Goal: Task Accomplishment & Management: Use online tool/utility

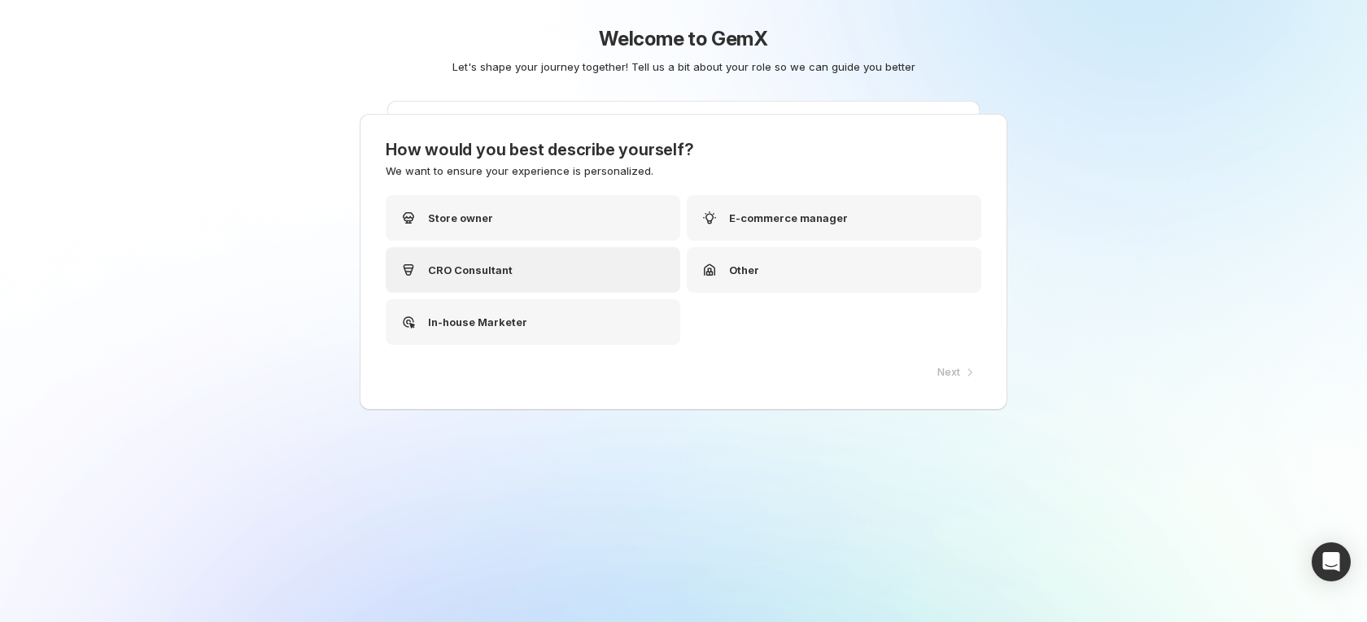
click at [500, 272] on p "CRO Consultant" at bounding box center [470, 270] width 85 height 16
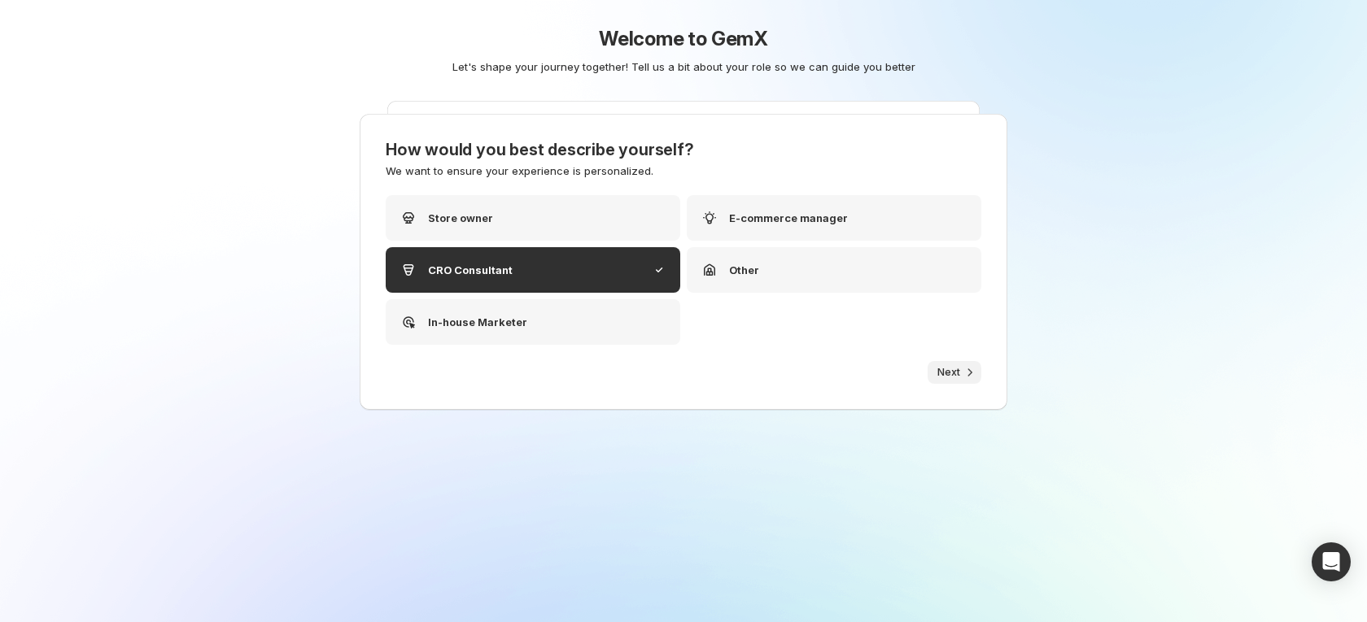
click at [941, 372] on span "Next" at bounding box center [948, 372] width 23 height 13
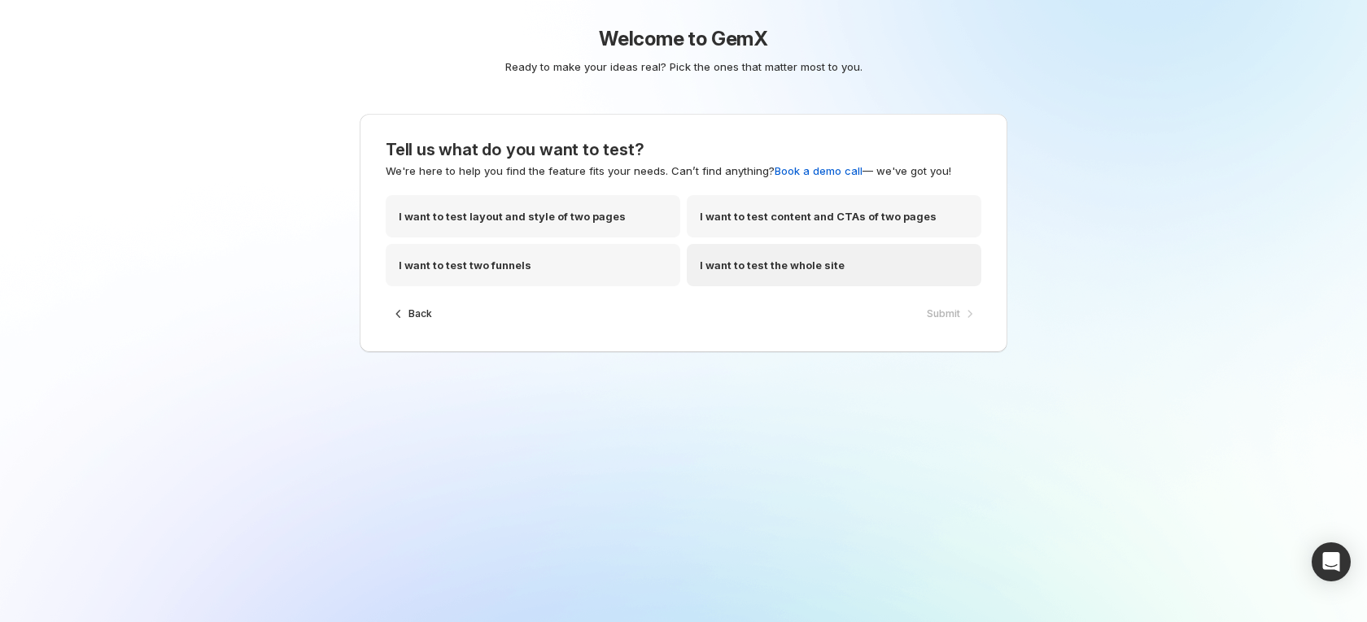
click at [775, 261] on p "I want to test the whole site" at bounding box center [772, 265] width 145 height 16
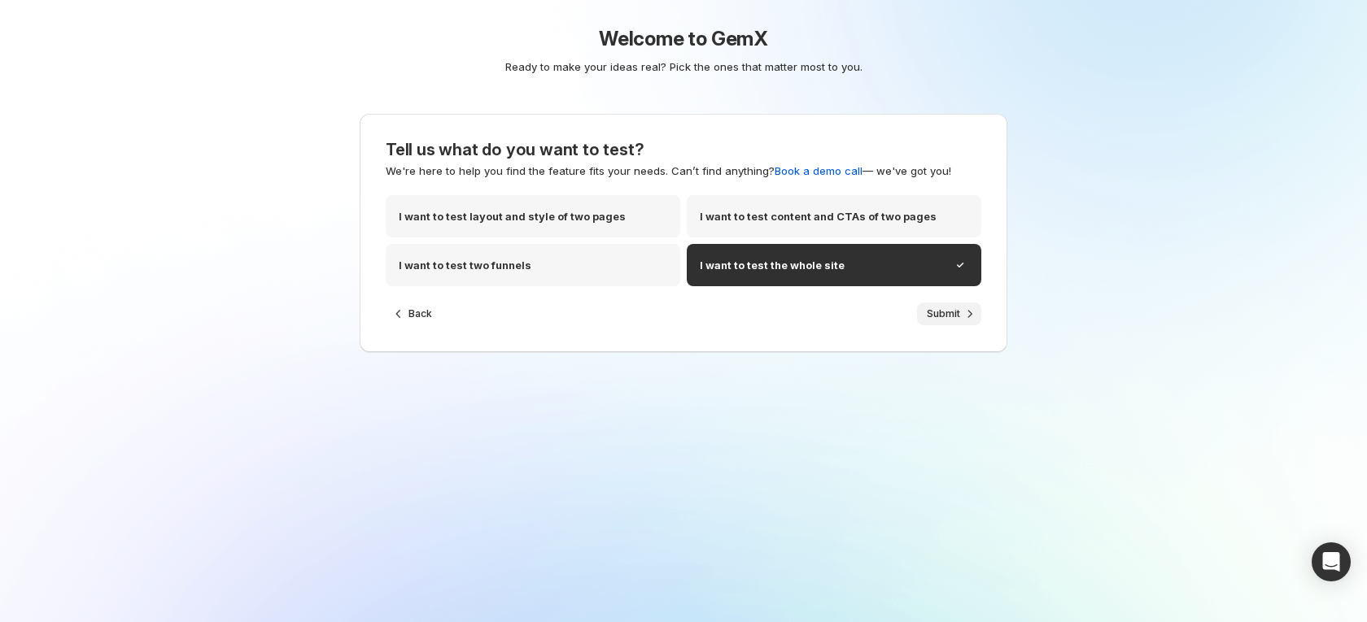
click at [942, 312] on span "Submit" at bounding box center [943, 314] width 33 height 13
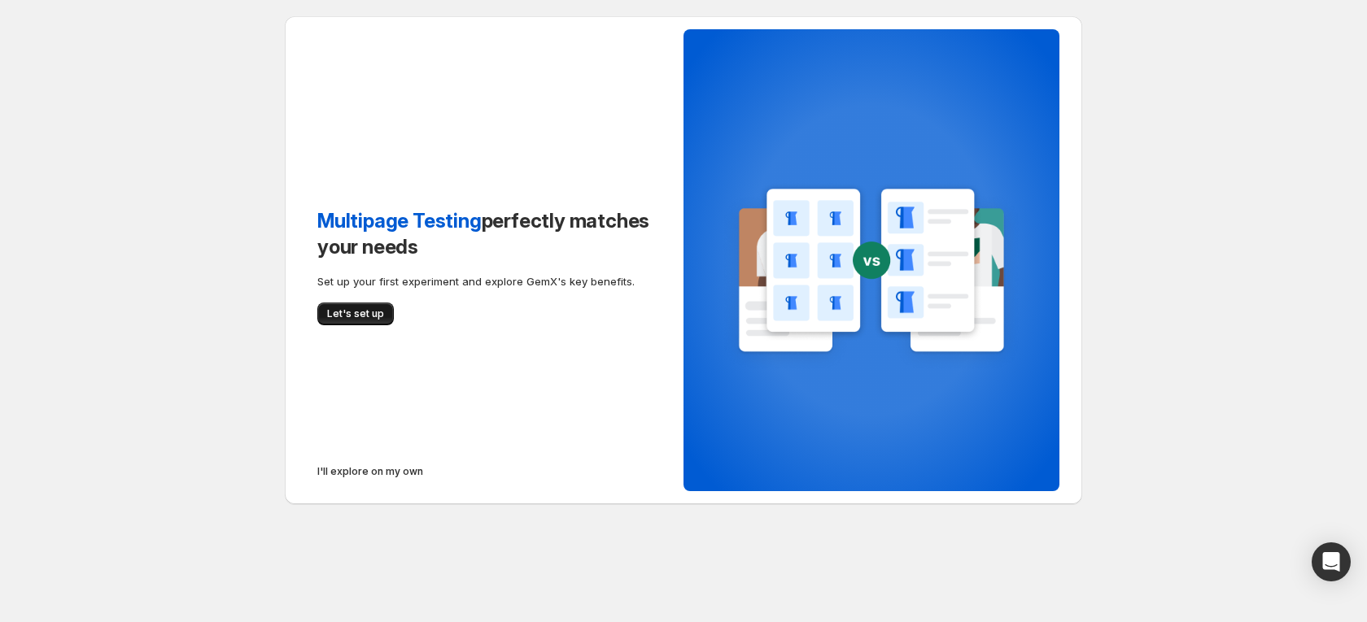
click at [356, 316] on span "Let's set up" at bounding box center [355, 314] width 57 height 13
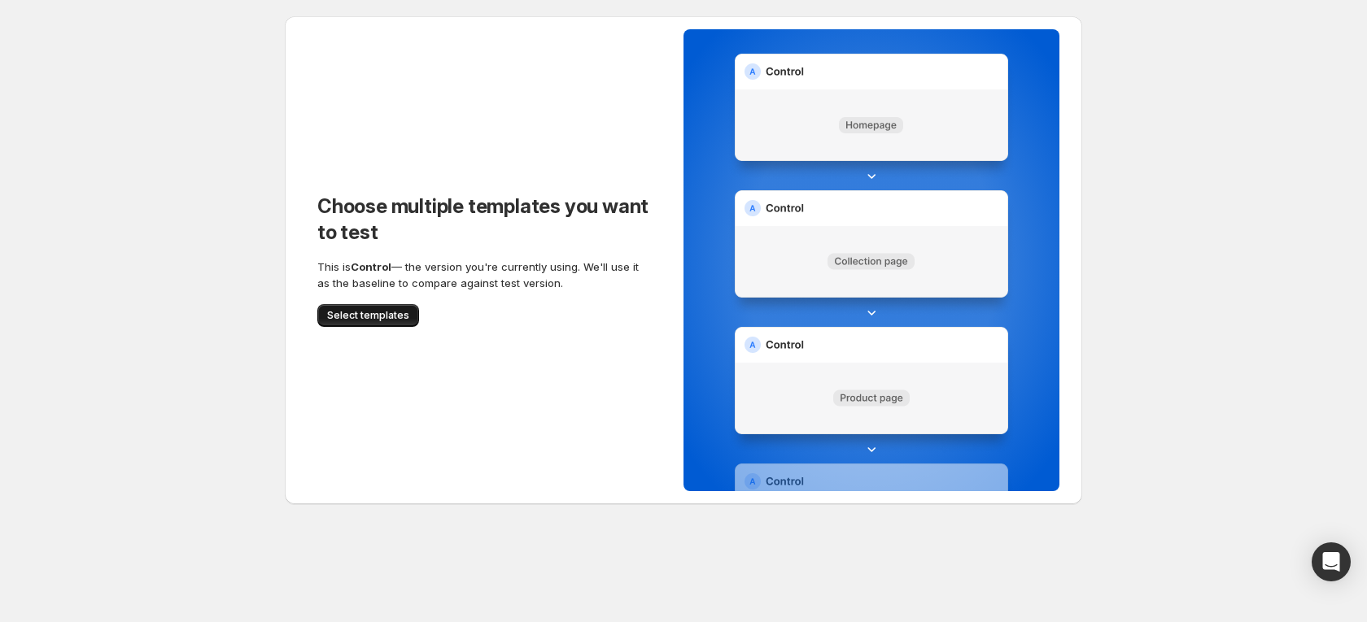
click at [361, 312] on span "Select templates" at bounding box center [368, 315] width 82 height 13
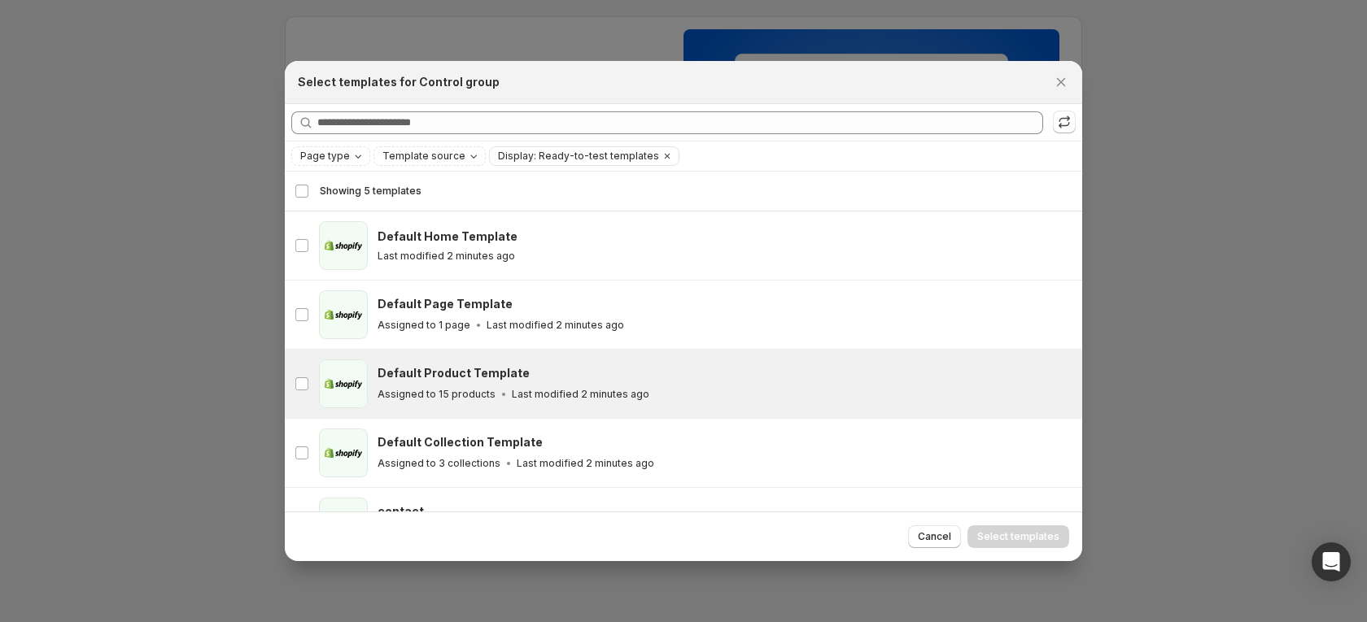
scroll to position [46, 0]
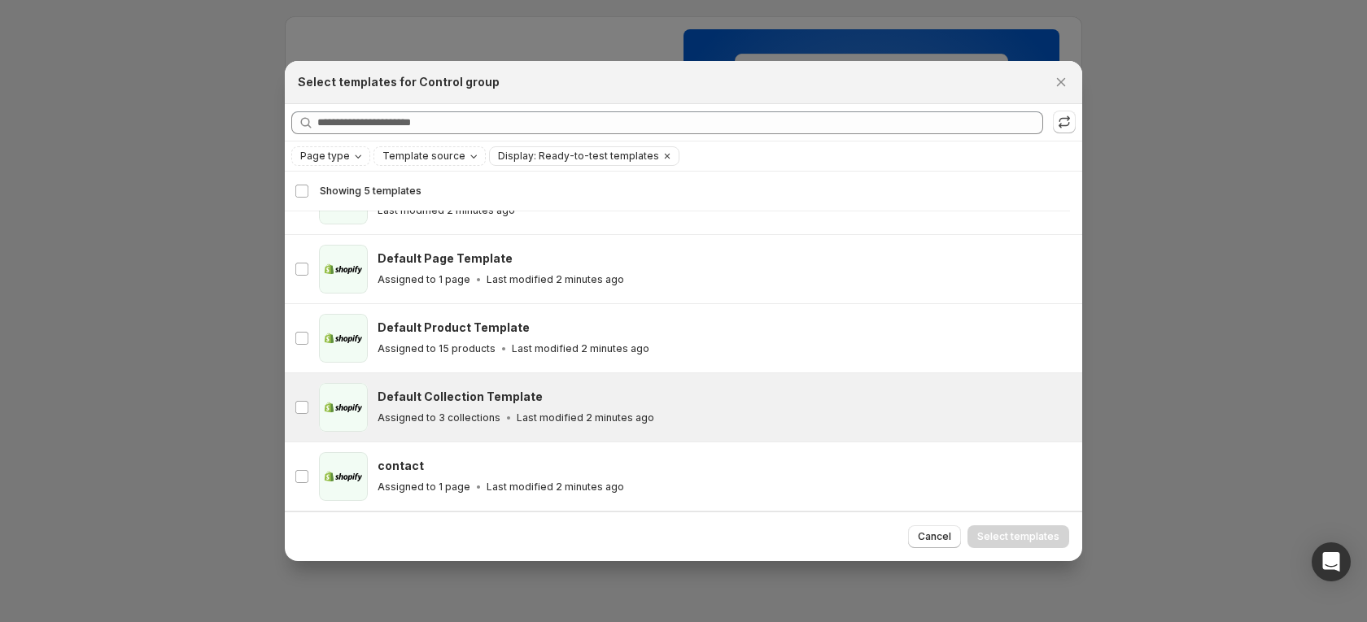
drag, startPoint x: 522, startPoint y: 402, endPoint x: 529, endPoint y: 383, distance: 19.8
click at [522, 402] on h3 "Default Collection Template" at bounding box center [460, 397] width 165 height 16
click at [1021, 538] on span "Select templates" at bounding box center [1018, 536] width 82 height 13
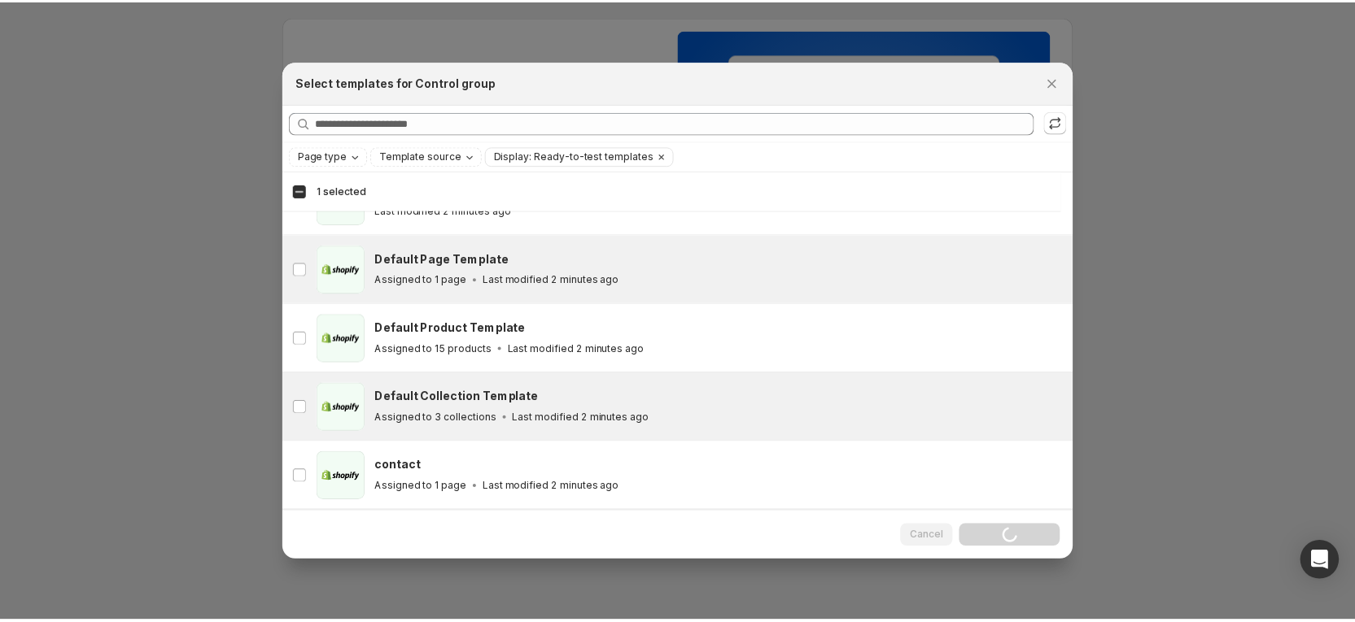
scroll to position [0, 0]
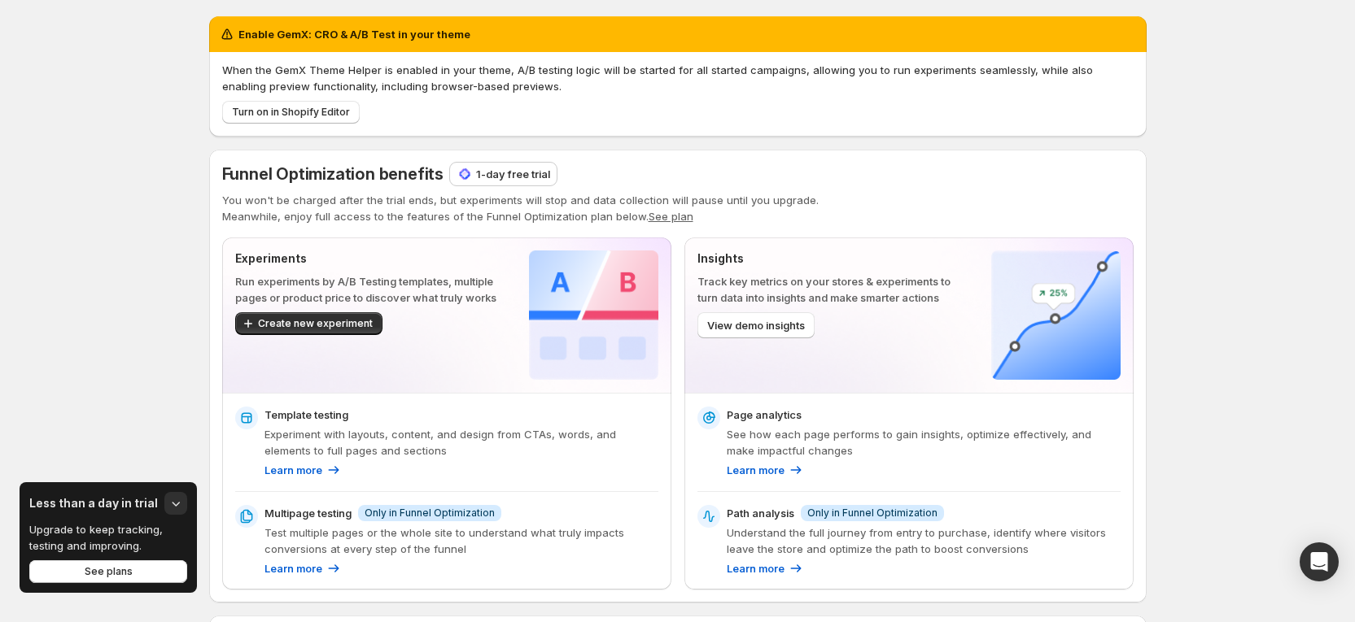
click at [517, 177] on p "1-day free trial" at bounding box center [513, 174] width 74 height 16
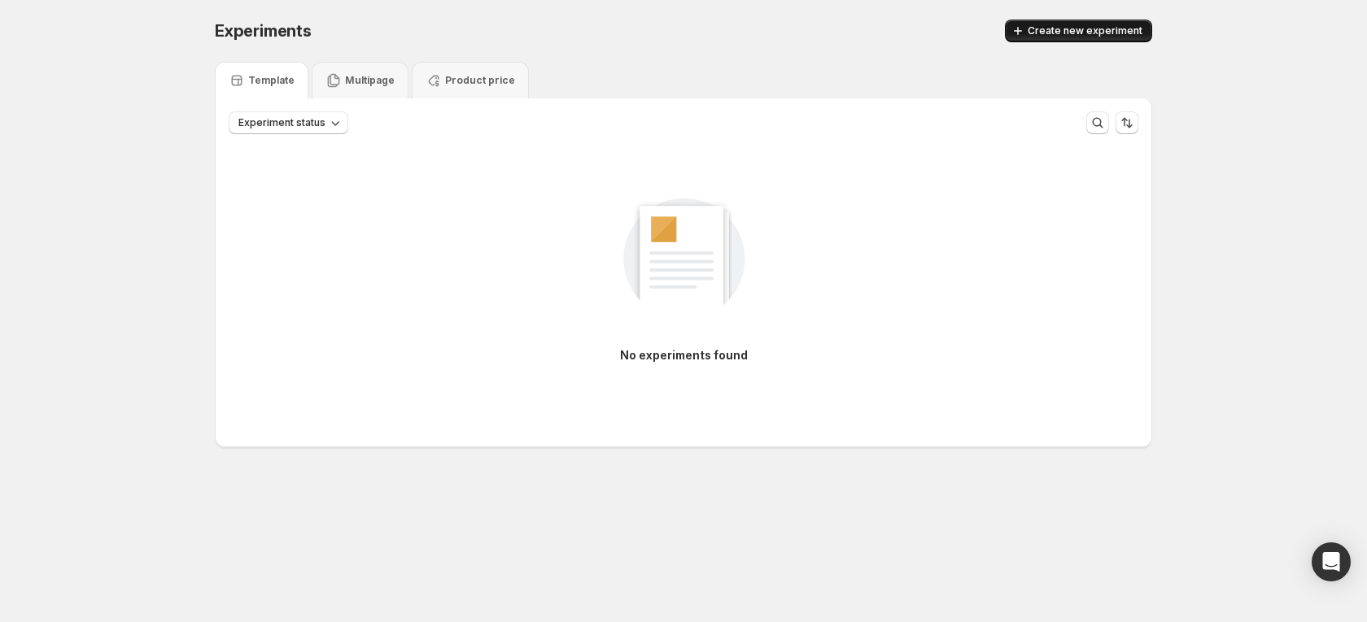
click at [1056, 28] on span "Create new experiment" at bounding box center [1085, 30] width 115 height 13
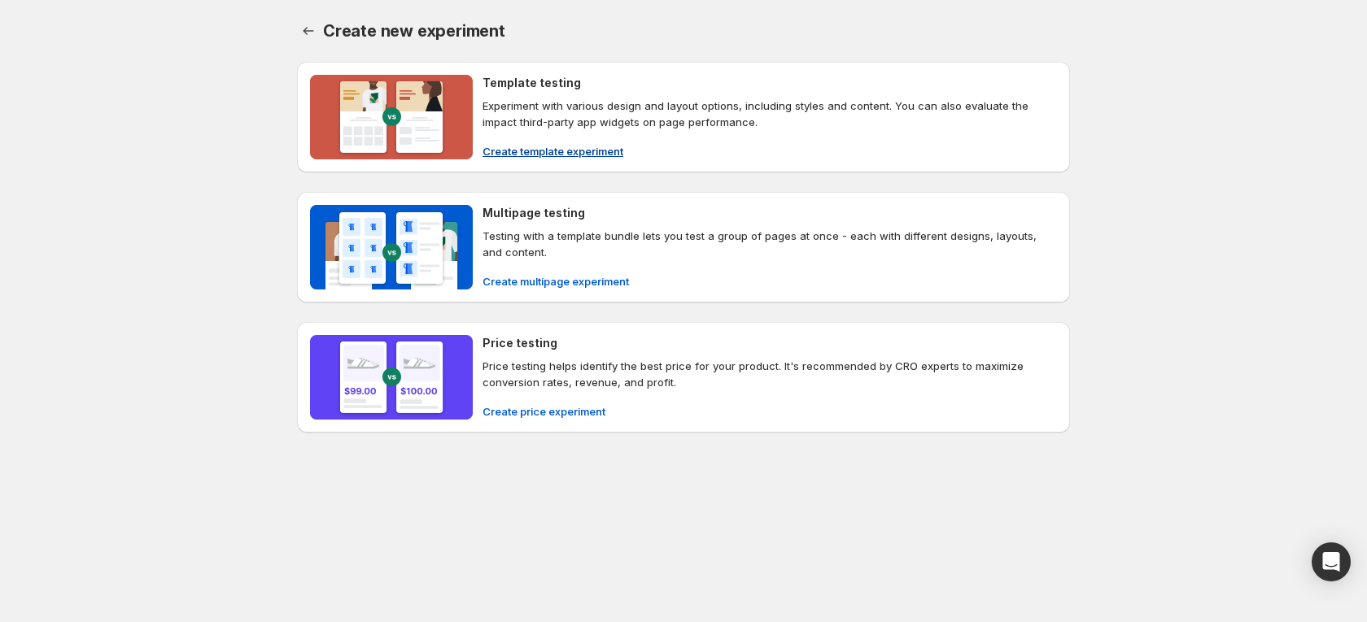
click at [520, 148] on span "Create template experiment" at bounding box center [552, 151] width 141 height 16
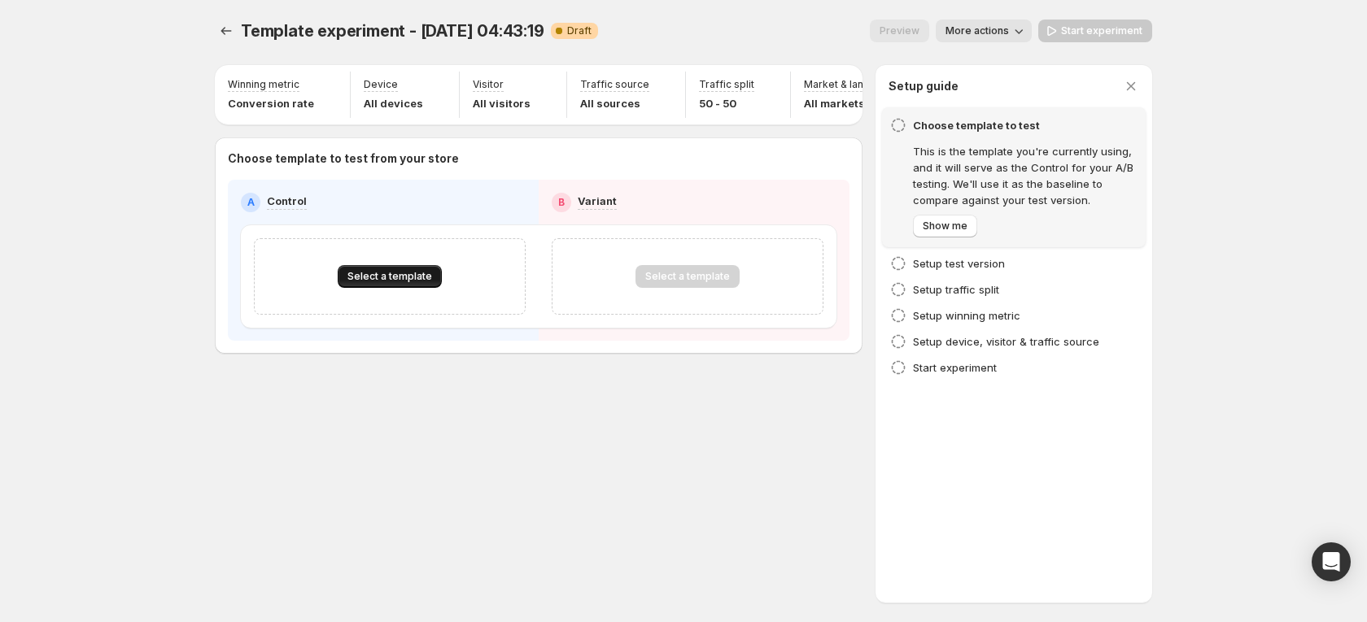
click at [414, 282] on button "Select a template" at bounding box center [390, 276] width 104 height 23
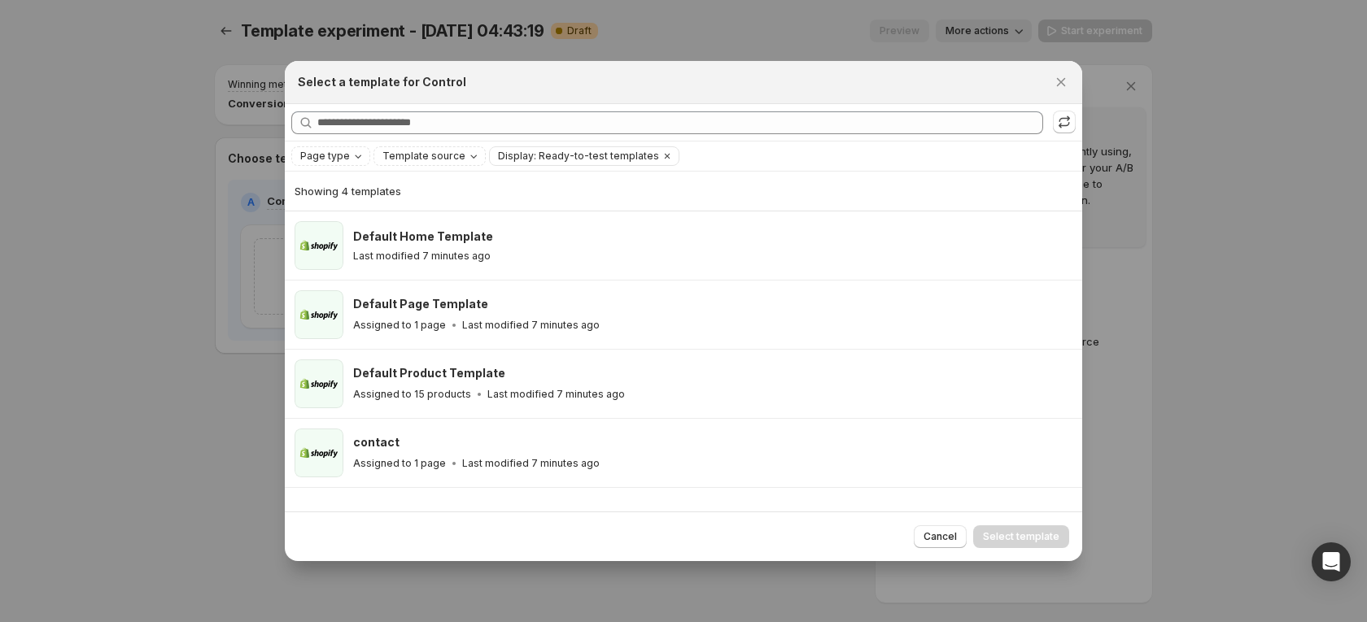
click at [1053, 124] on button ":r1p:" at bounding box center [1064, 122] width 23 height 23
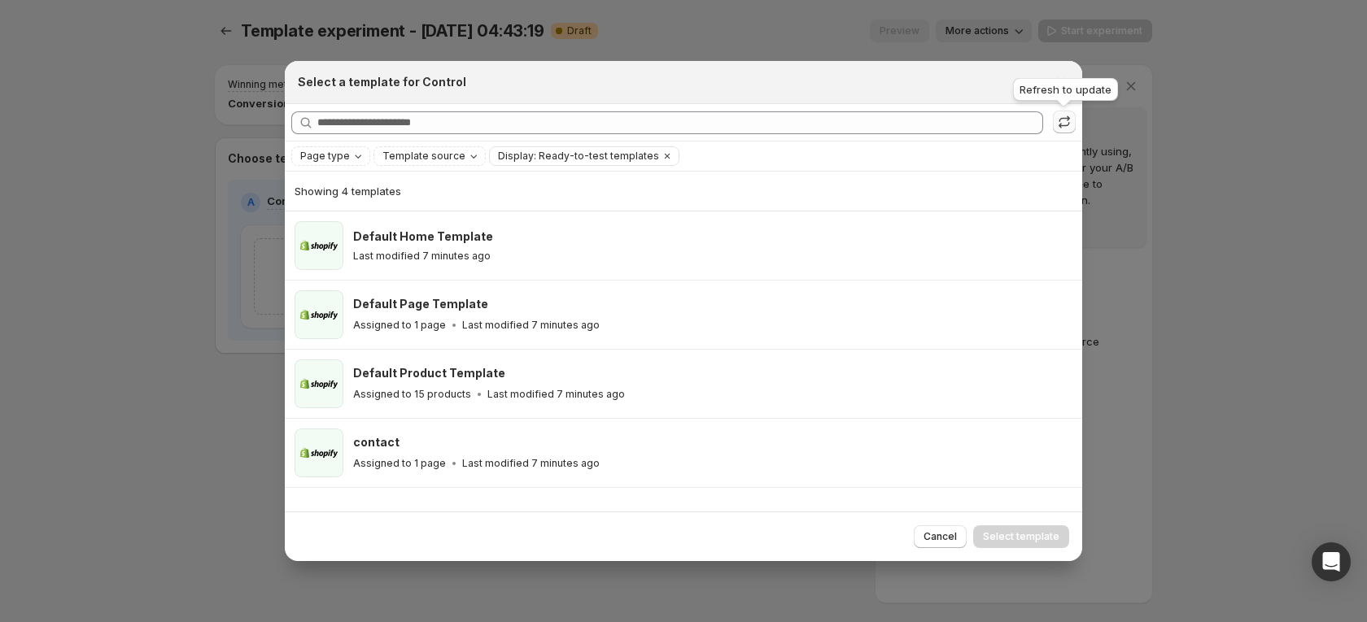
click at [1059, 123] on icon ":r1p:" at bounding box center [1064, 122] width 16 height 16
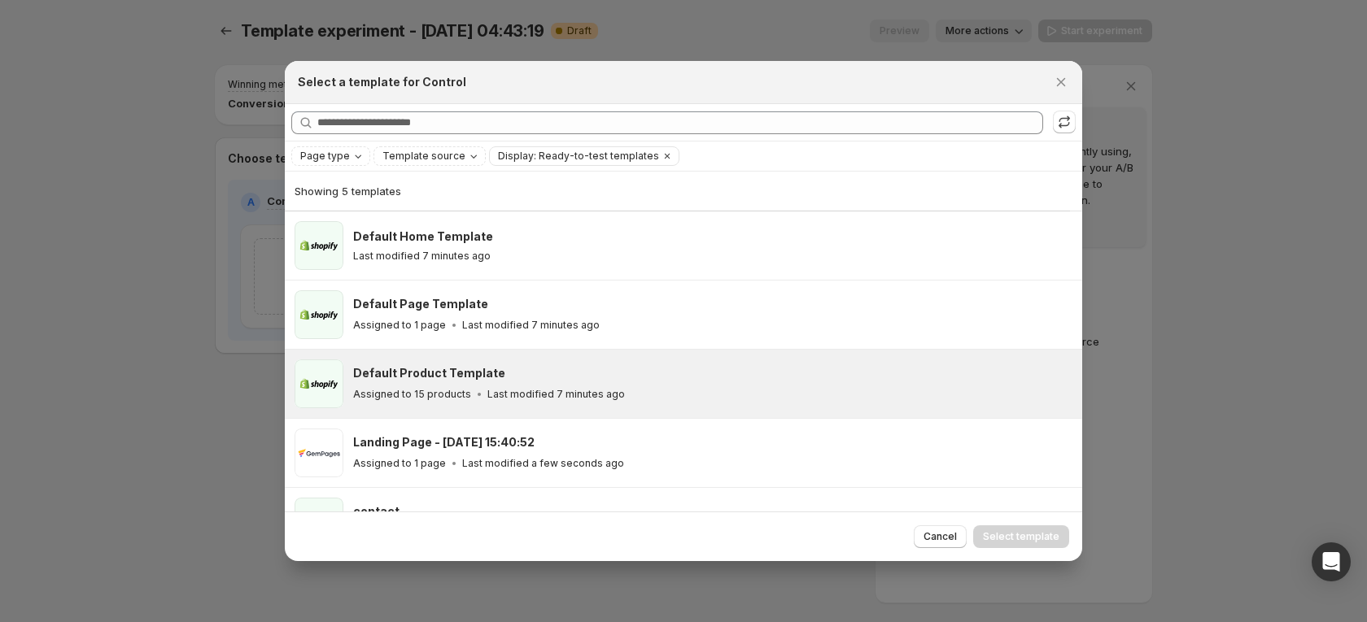
scroll to position [46, 0]
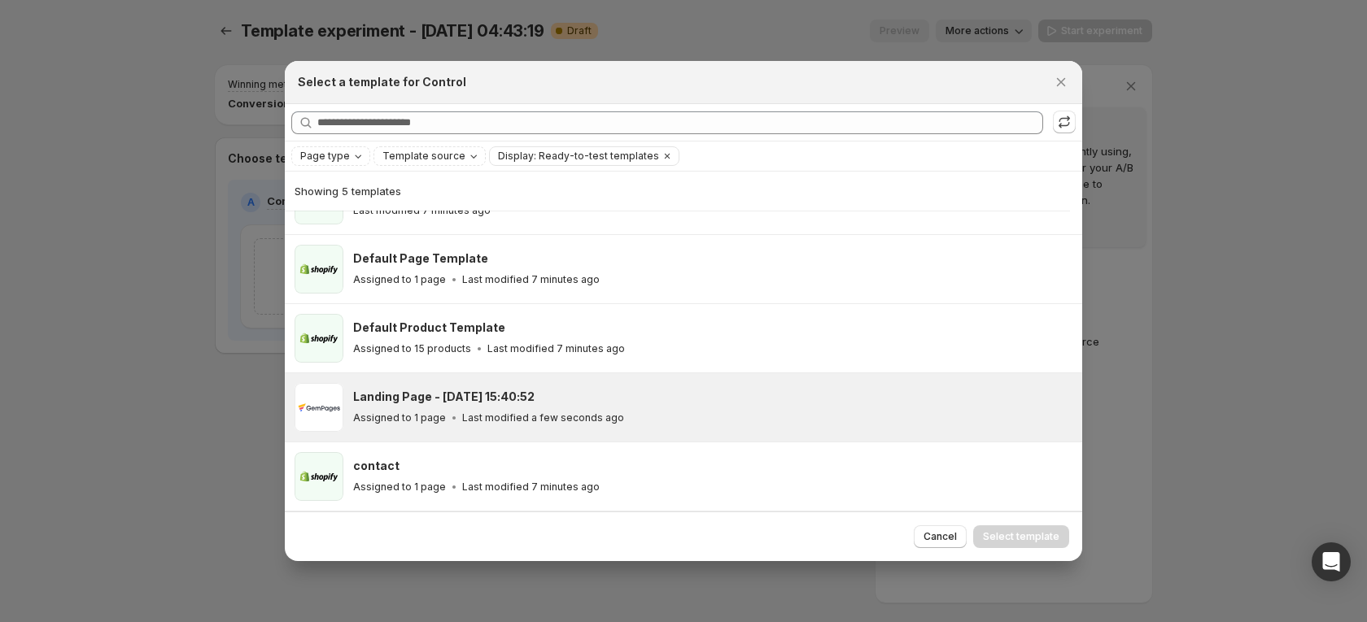
click at [581, 412] on p "Last modified a few seconds ago" at bounding box center [543, 418] width 162 height 13
click at [1009, 533] on span "Select template" at bounding box center [1021, 536] width 76 height 13
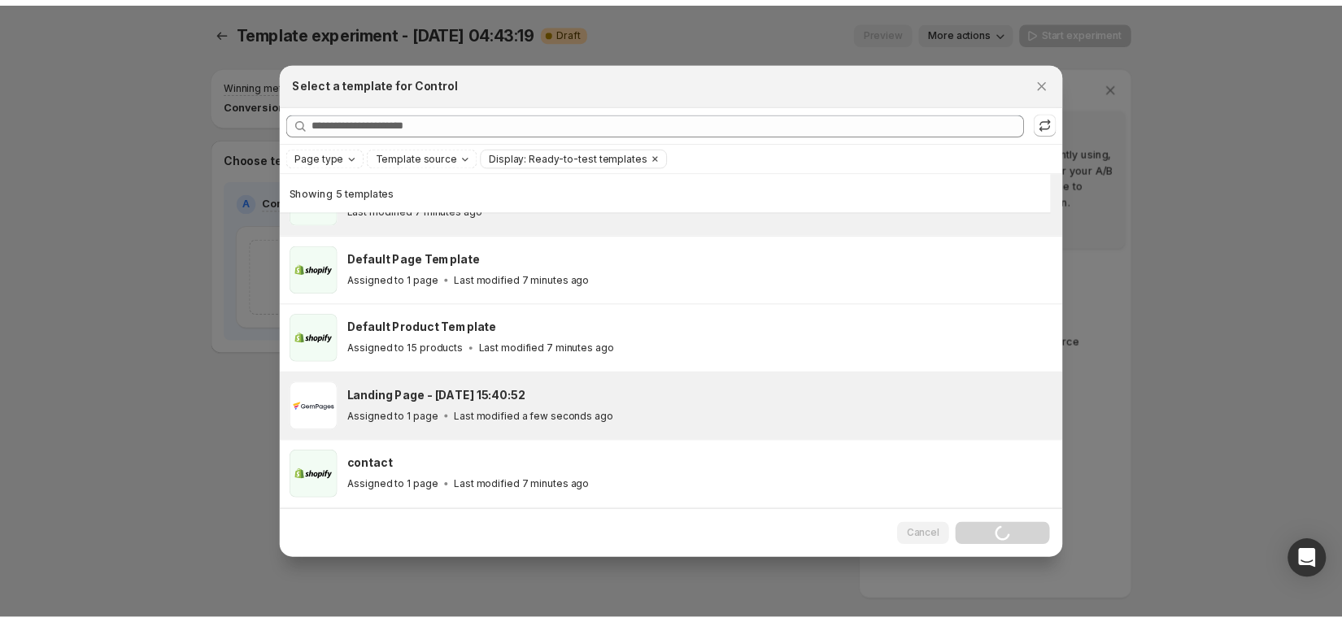
scroll to position [0, 0]
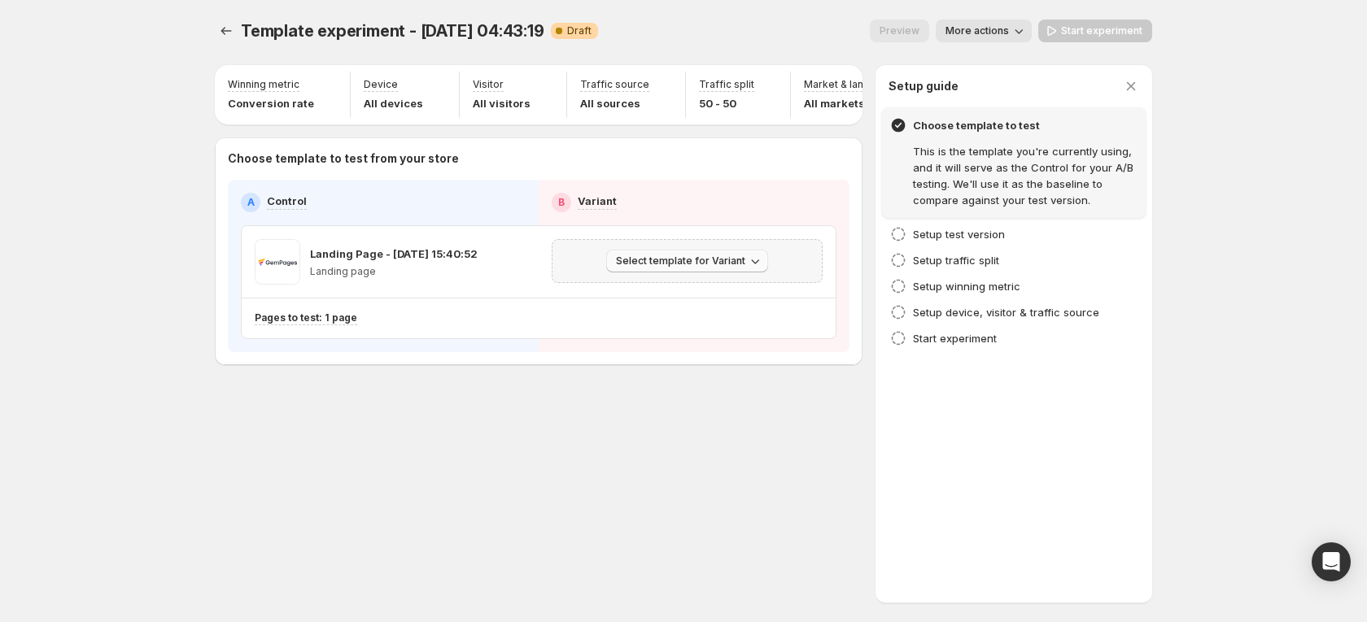
click at [726, 268] on span "Select template for Variant" at bounding box center [680, 261] width 129 height 13
click at [670, 334] on span "Create Variant based on Control" at bounding box center [690, 335] width 166 height 13
click at [1083, 27] on span "Start experiment" at bounding box center [1101, 30] width 81 height 13
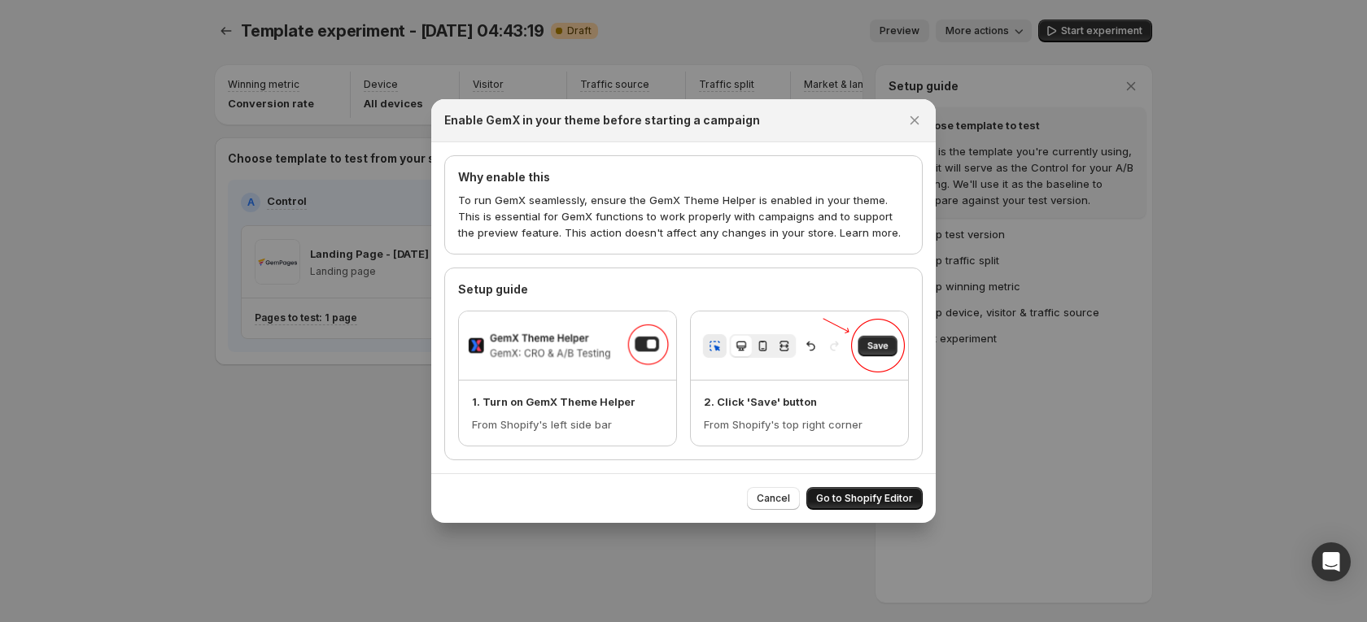
click at [860, 493] on span "Go to Shopify Editor" at bounding box center [864, 498] width 97 height 13
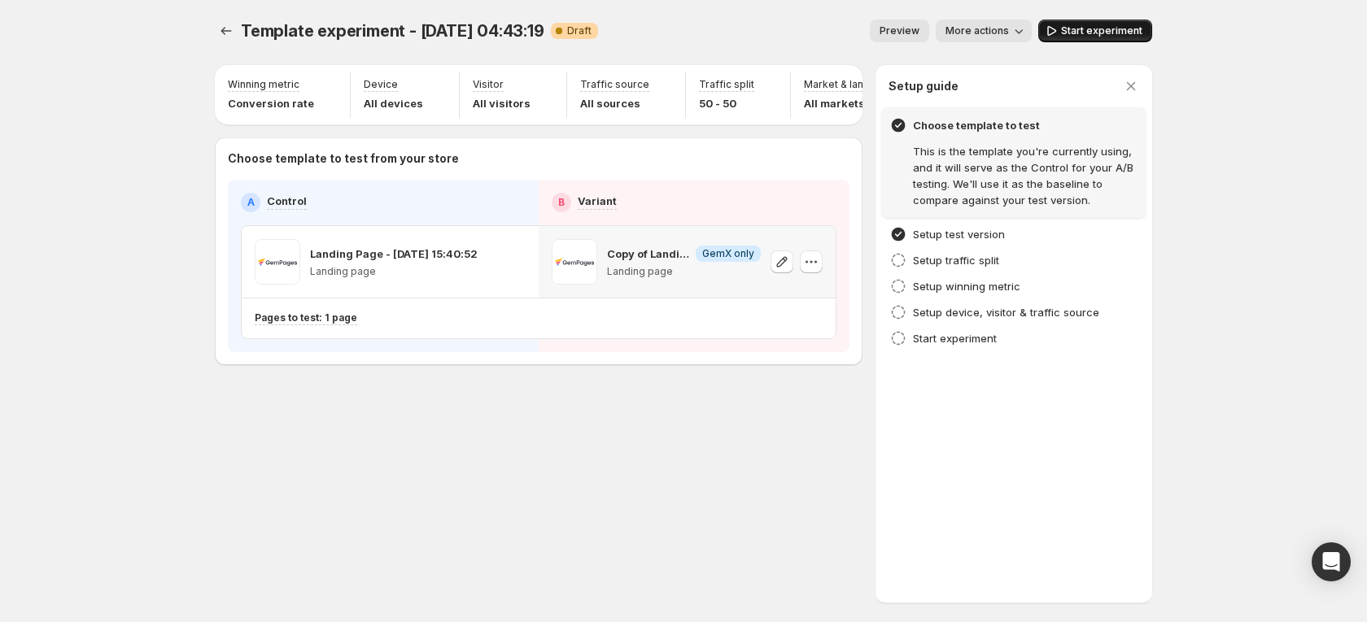
click at [1087, 27] on span "Start experiment" at bounding box center [1101, 30] width 81 height 13
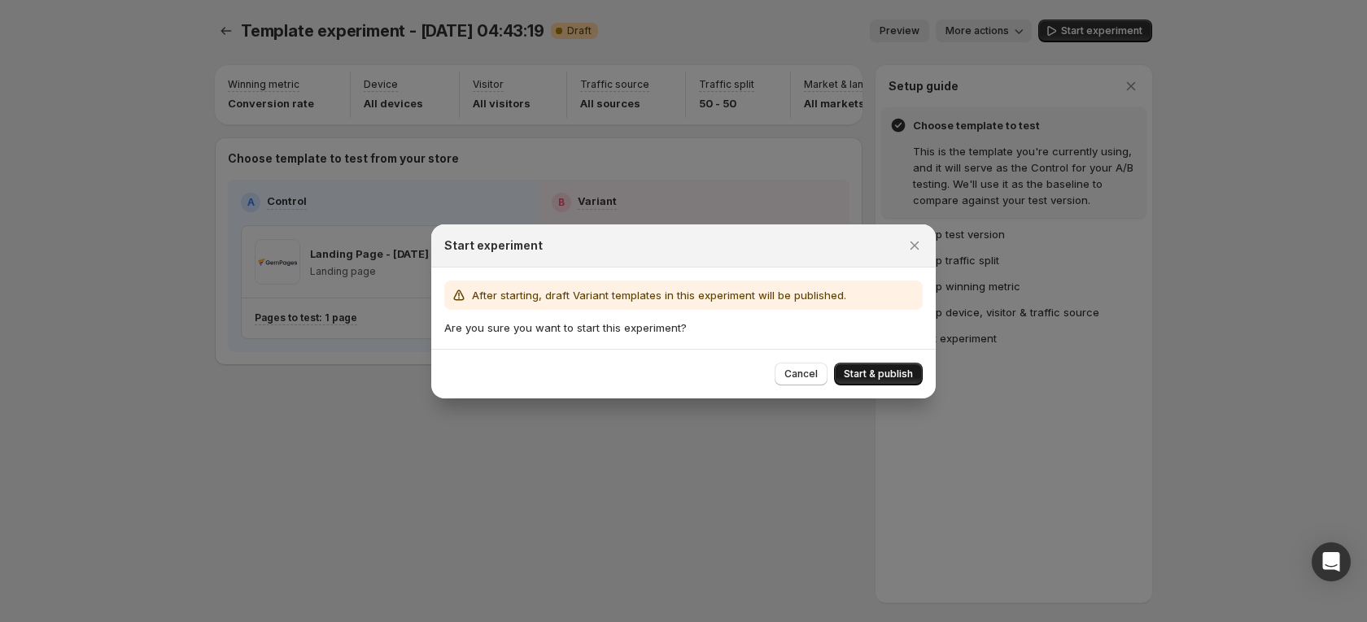
click at [883, 371] on span "Start & publish" at bounding box center [878, 374] width 69 height 13
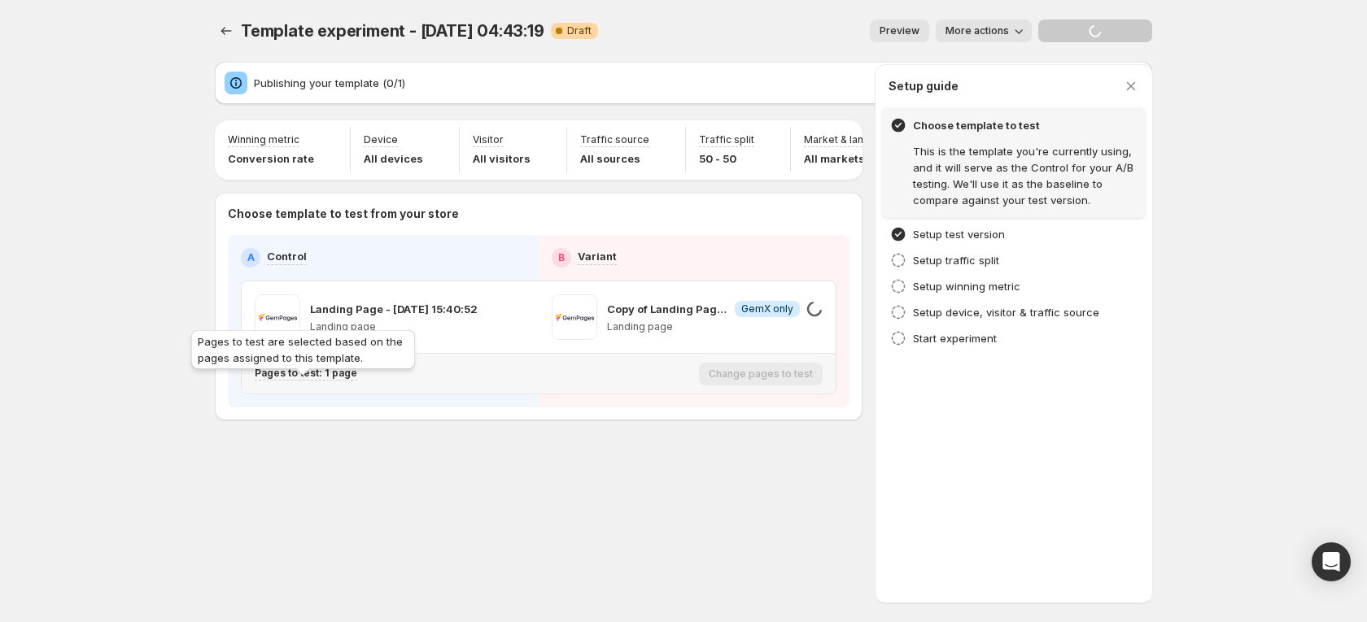
click at [332, 380] on p "Pages to test: 1 page" at bounding box center [306, 373] width 103 height 13
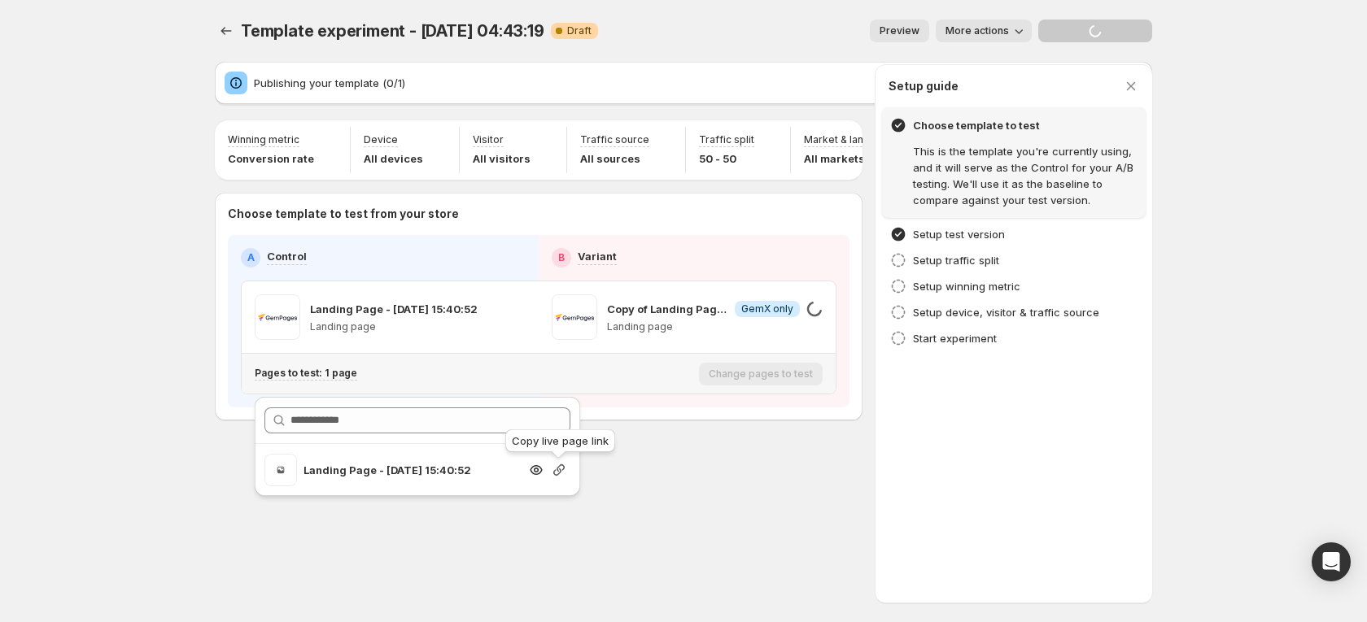
click at [559, 475] on icon "button" at bounding box center [559, 470] width 16 height 16
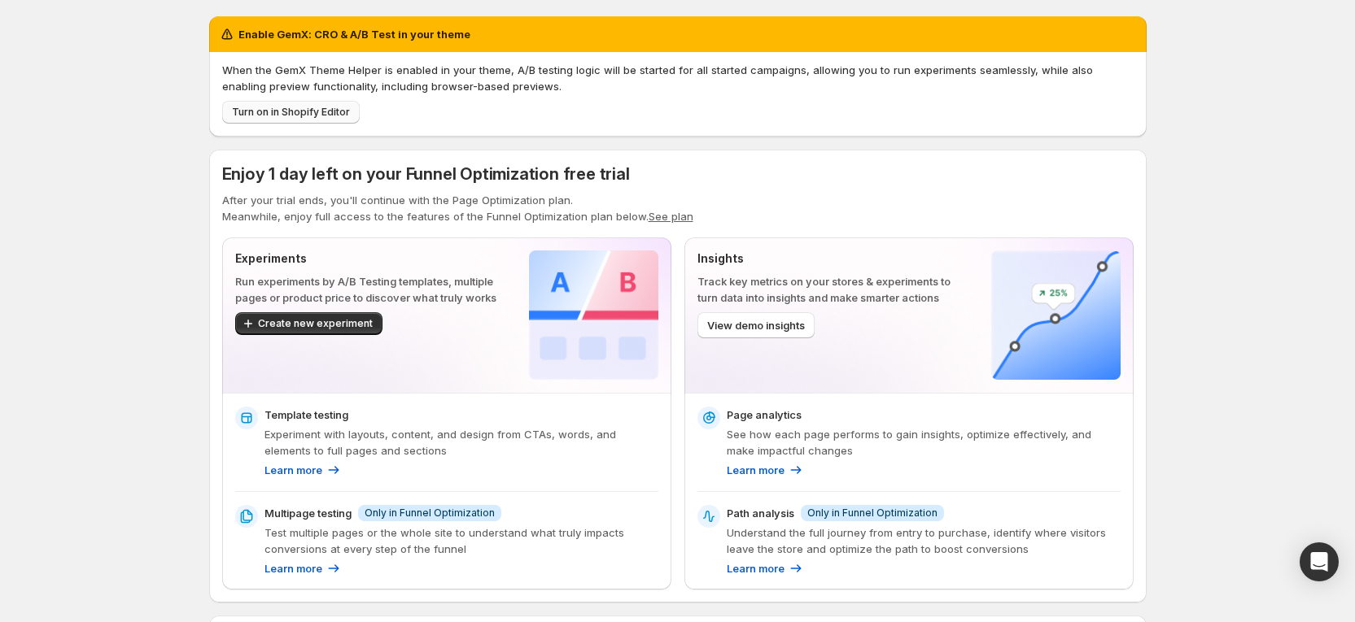
click at [309, 106] on span "Turn on in Shopify Editor" at bounding box center [291, 112] width 118 height 13
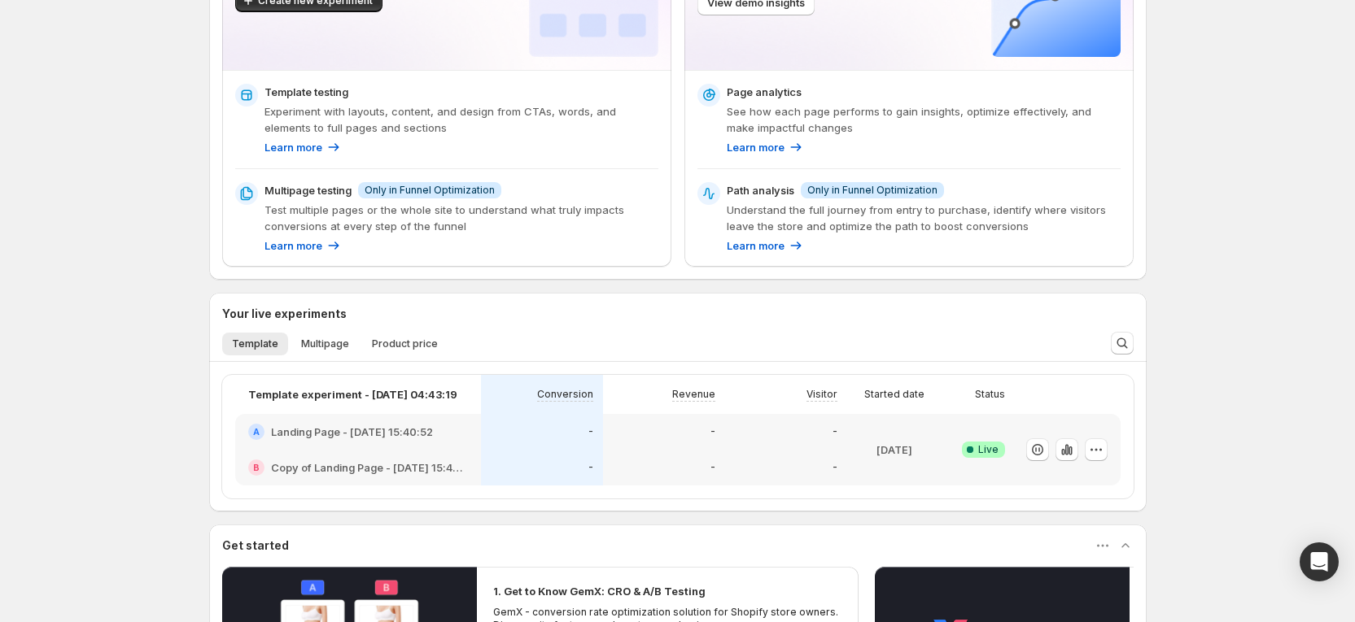
scroll to position [347, 0]
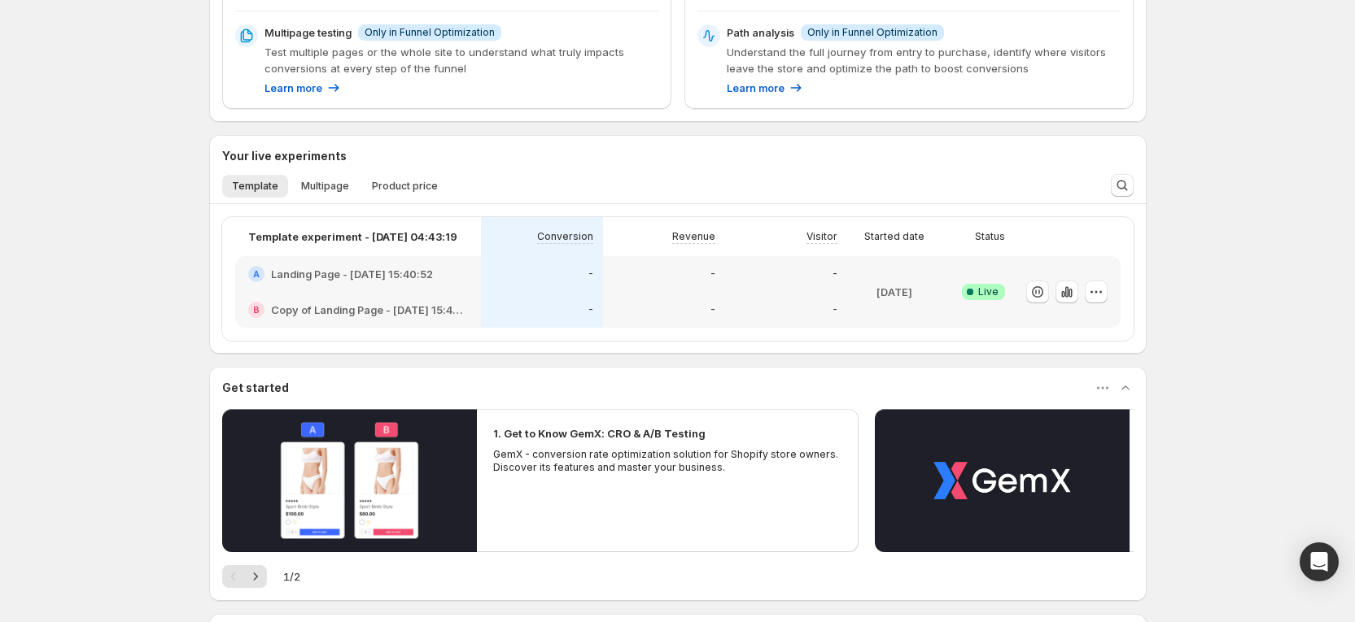
click at [630, 299] on div "-" at bounding box center [664, 310] width 122 height 36
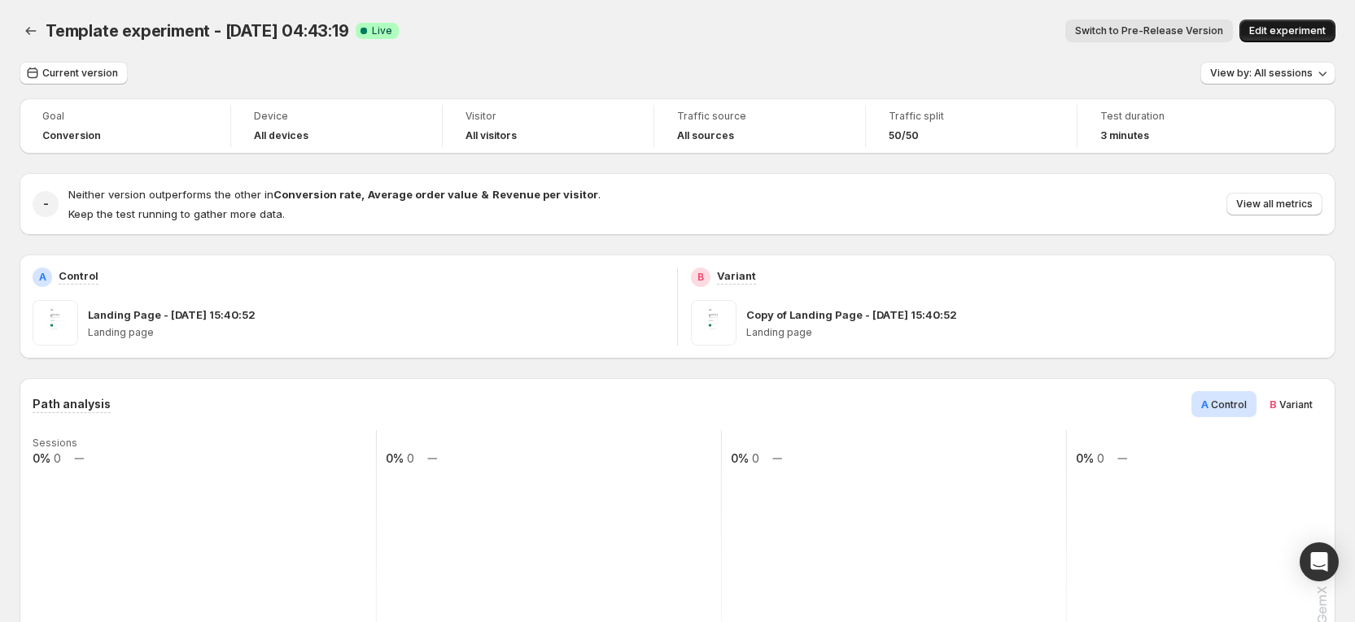
click at [1285, 33] on span "Edit experiment" at bounding box center [1287, 30] width 76 height 13
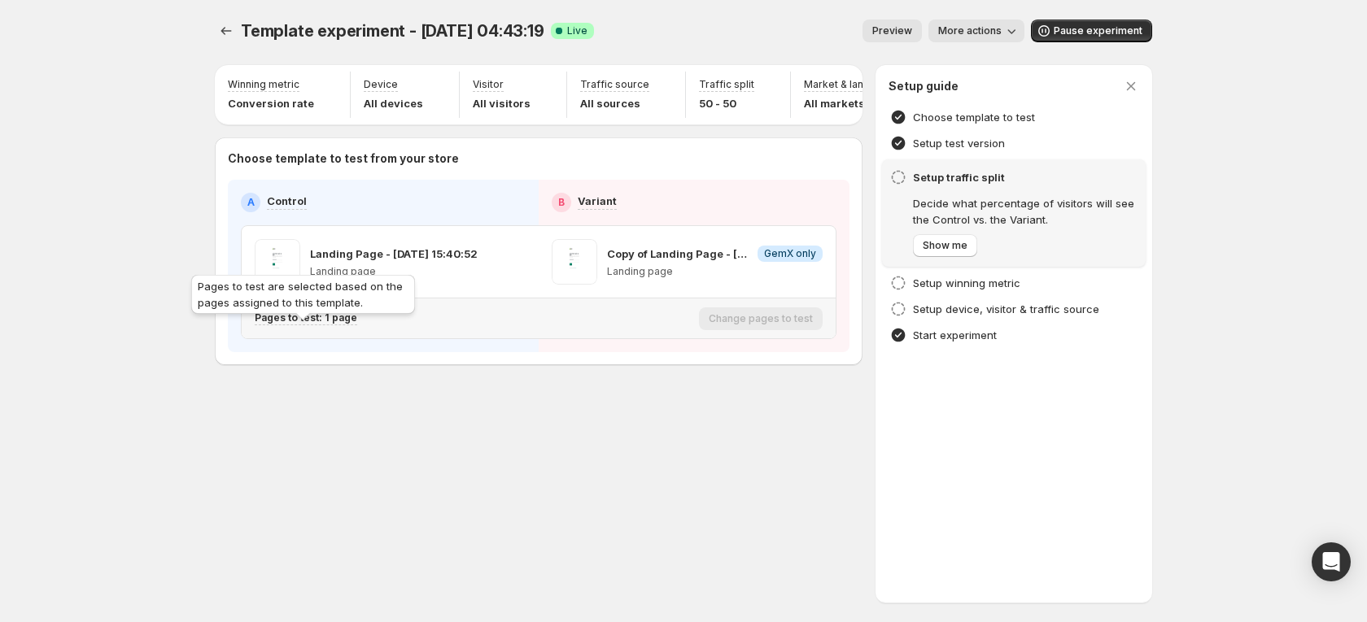
click at [319, 325] on p "Pages to test: 1 page" at bounding box center [306, 318] width 103 height 13
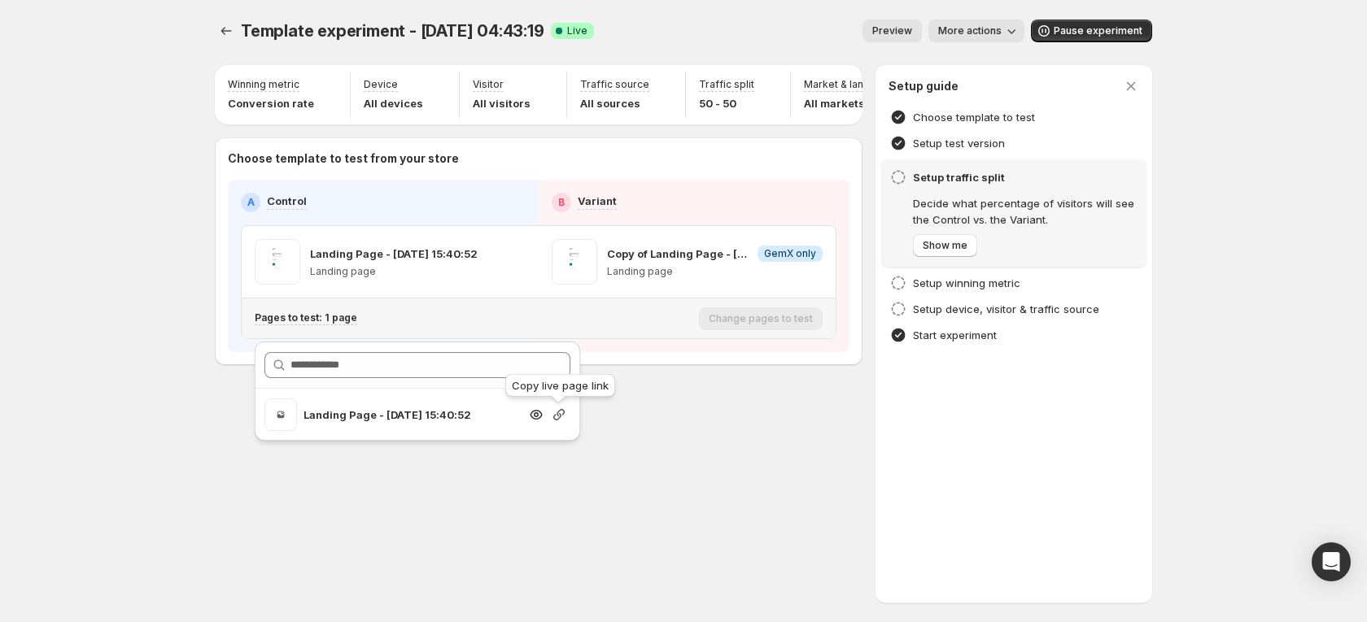
click at [555, 417] on icon "button" at bounding box center [559, 415] width 16 height 16
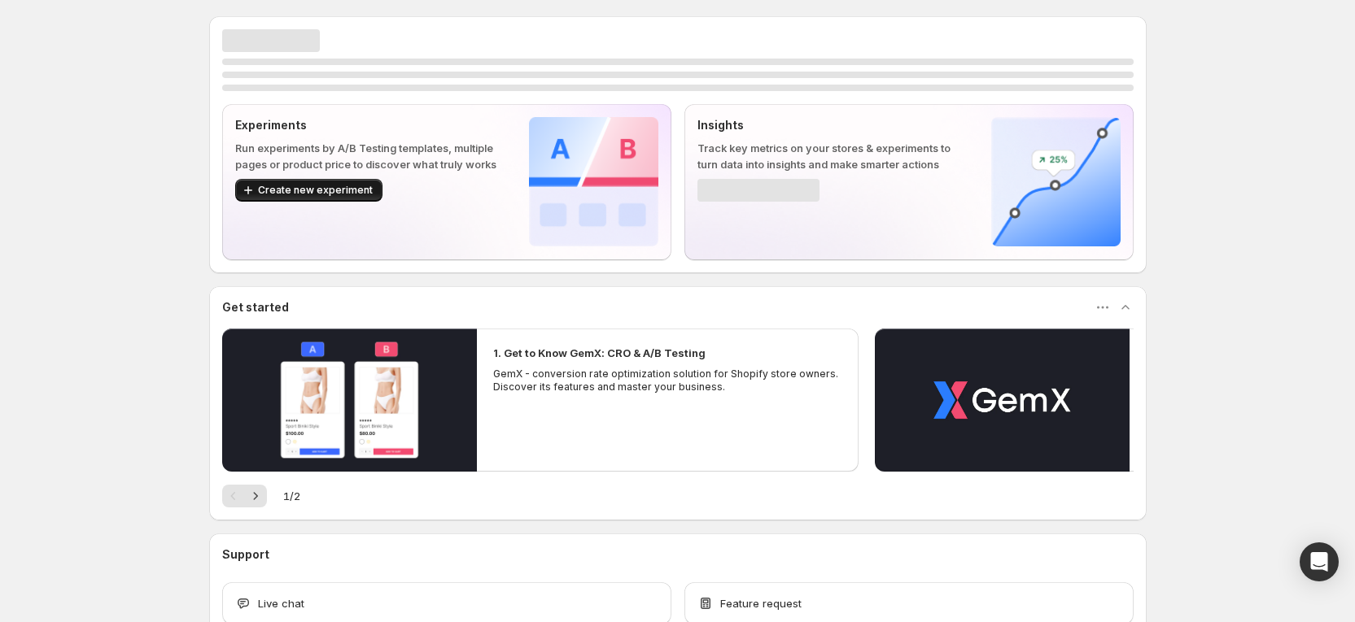
click at [334, 190] on span "Create new experiment" at bounding box center [315, 190] width 115 height 13
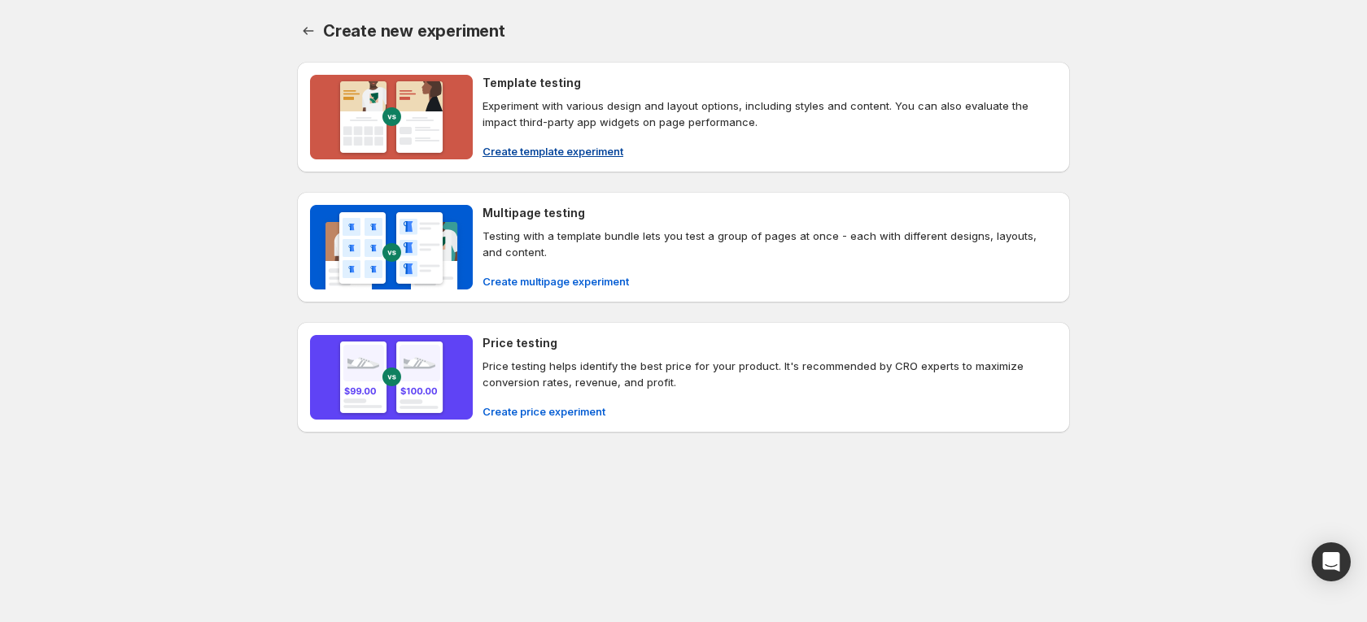
click at [562, 154] on span "Create template experiment" at bounding box center [552, 151] width 141 height 16
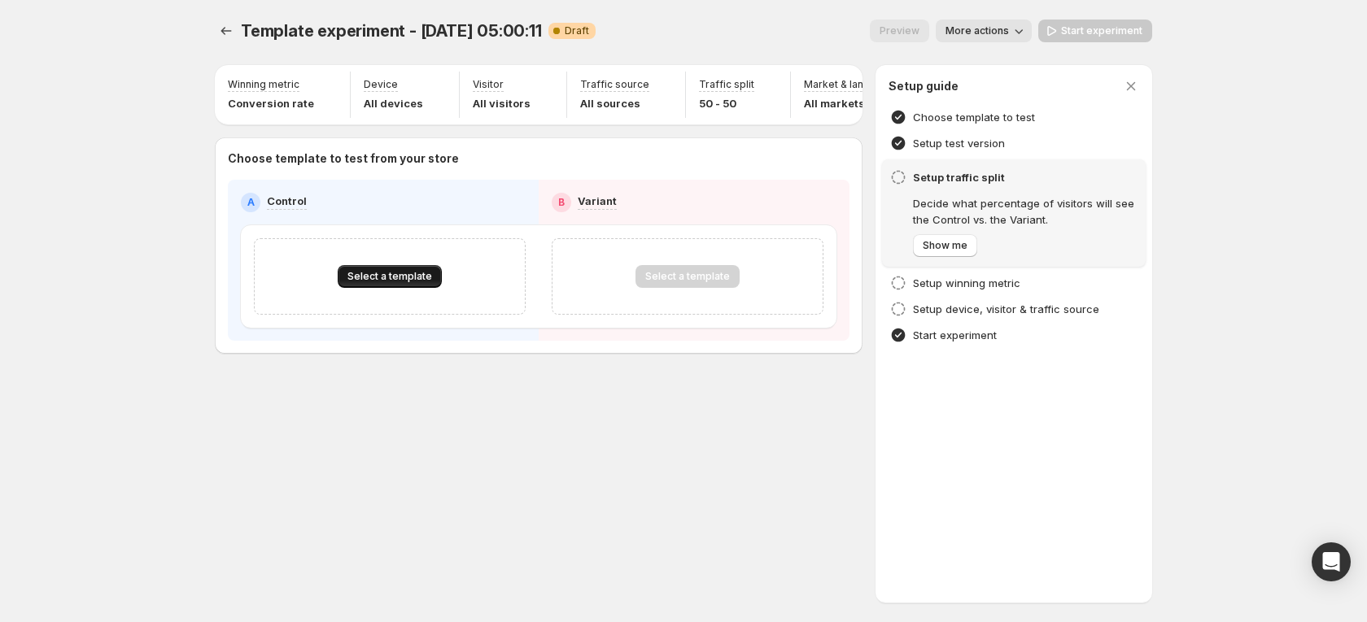
click at [372, 283] on span "Select a template" at bounding box center [389, 276] width 85 height 13
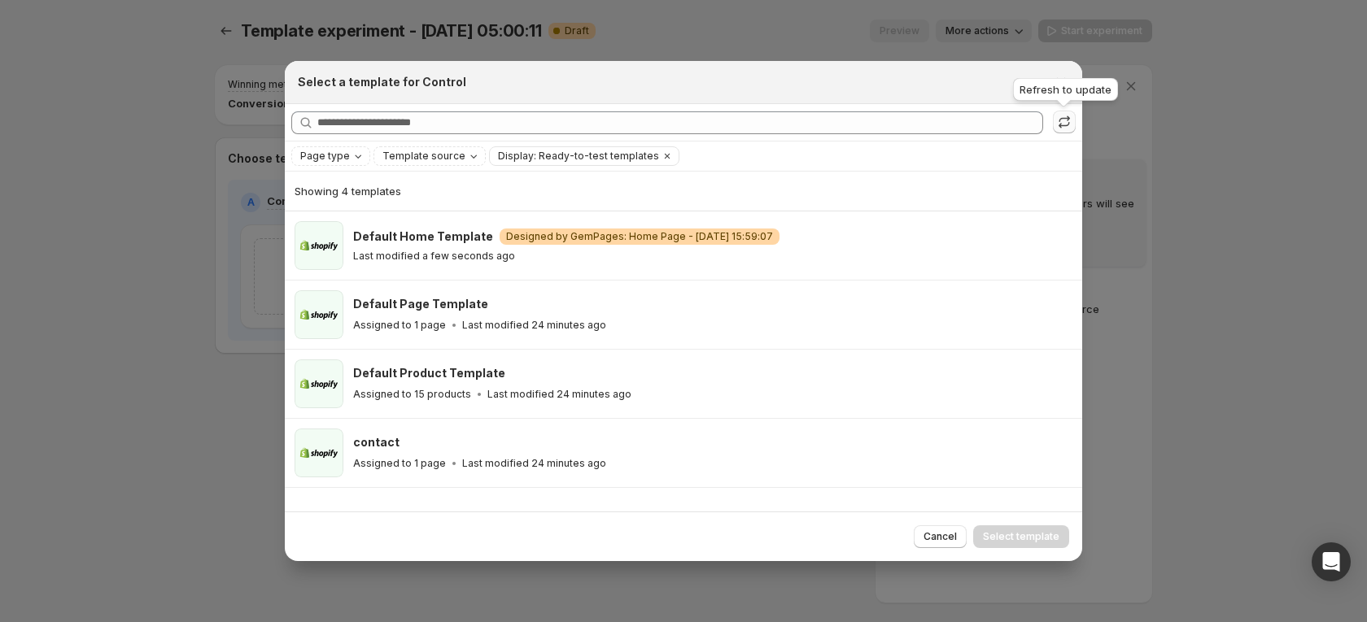
click at [1058, 130] on button ":rr:" at bounding box center [1064, 122] width 23 height 23
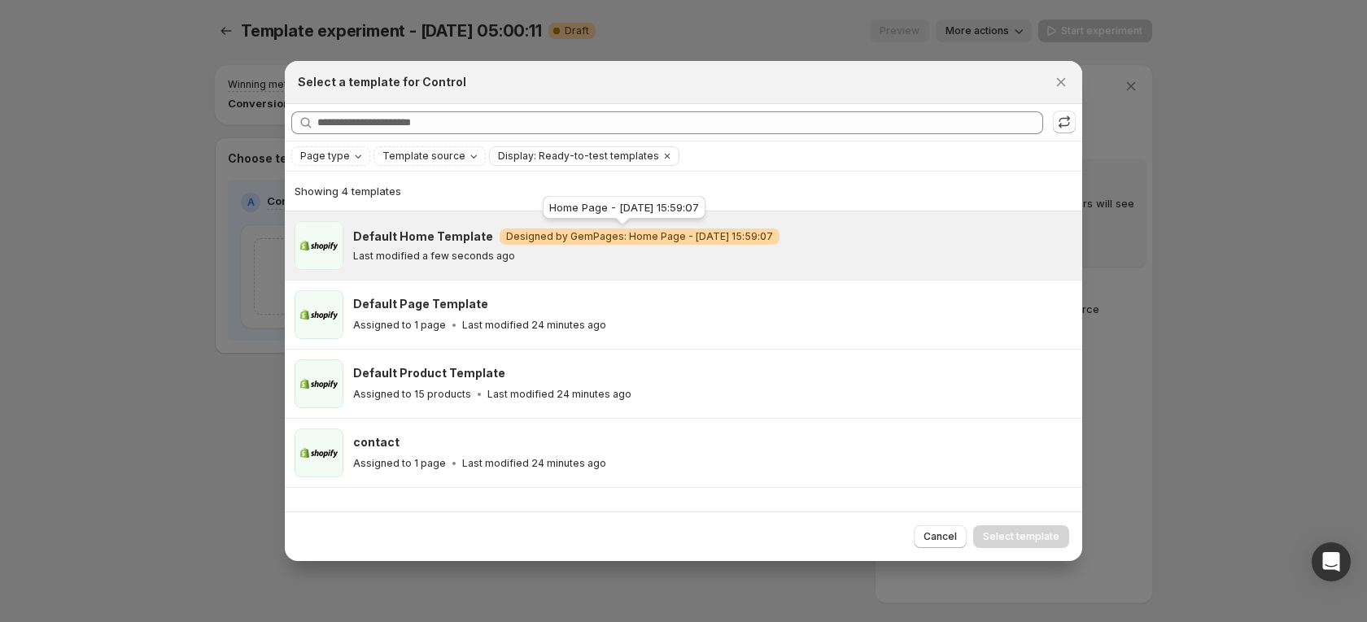
click at [614, 230] on span "Designed by GemPages: Home Page - [DATE] 15:59:07" at bounding box center [639, 236] width 267 height 13
click at [1000, 539] on span "Select template" at bounding box center [1021, 536] width 76 height 13
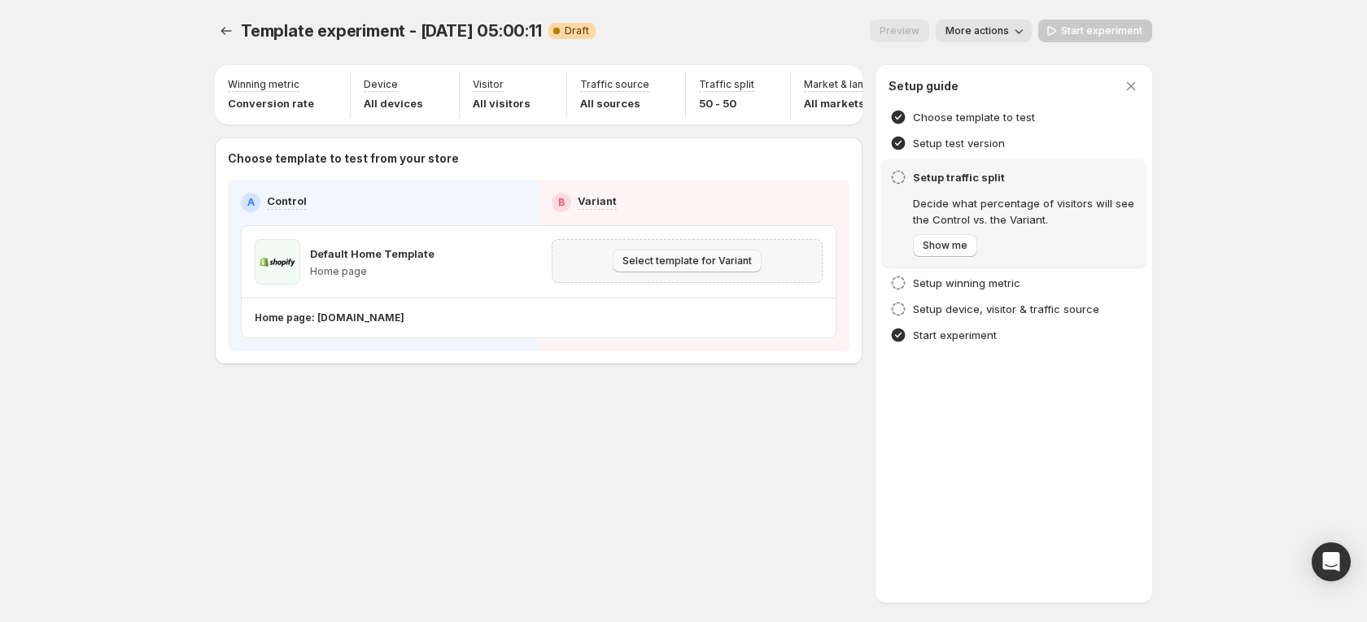
click at [744, 268] on span "Select template for Variant" at bounding box center [686, 261] width 129 height 13
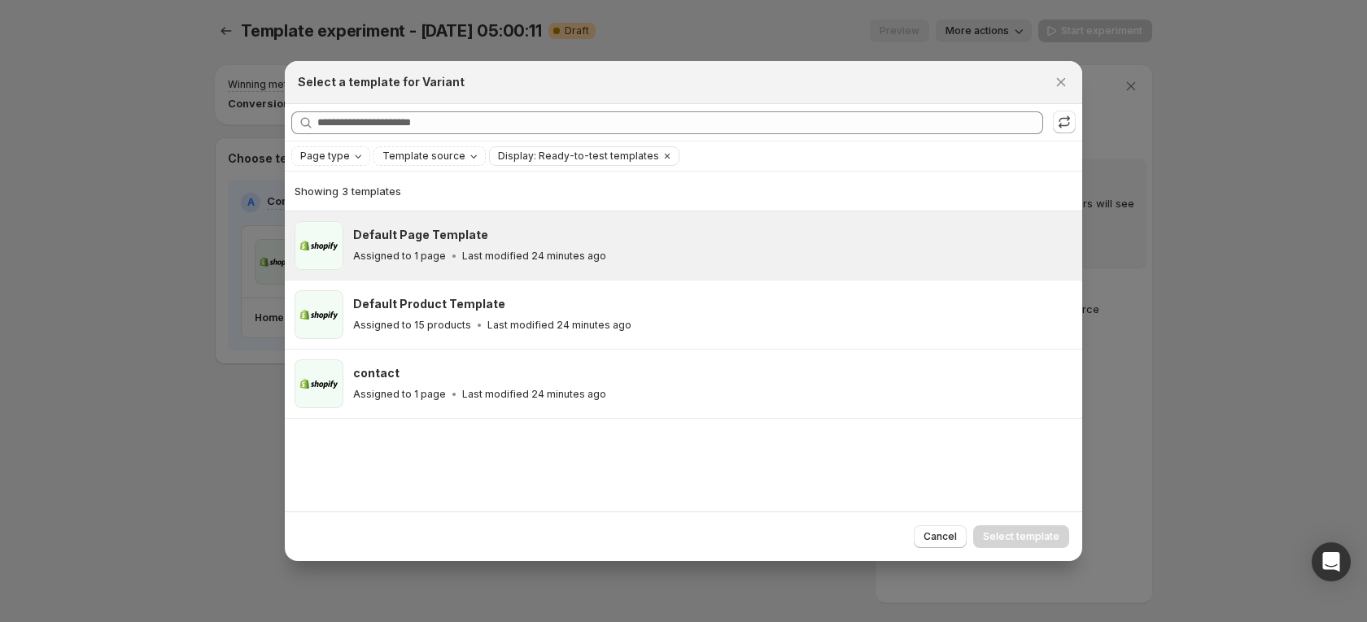
click at [545, 250] on p "Last modified 24 minutes ago" at bounding box center [534, 256] width 144 height 13
click at [1005, 526] on button "Select template" at bounding box center [1021, 537] width 96 height 23
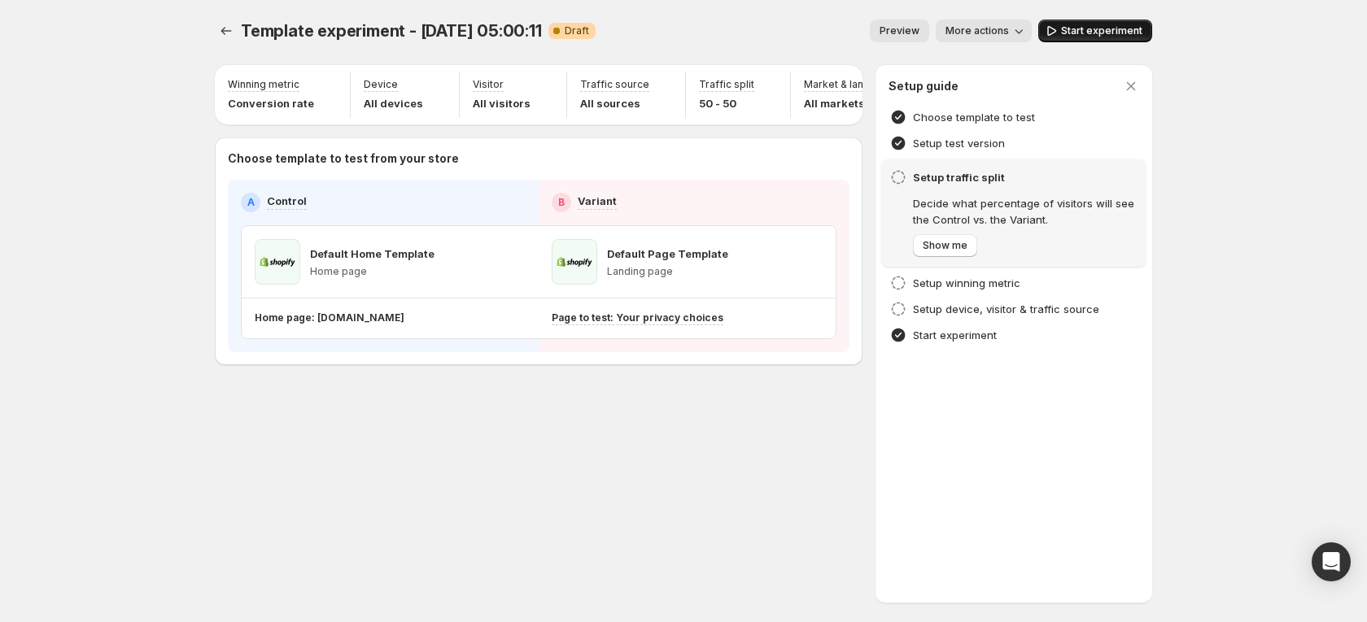
click at [1089, 22] on button "Start experiment" at bounding box center [1095, 31] width 114 height 23
click at [404, 325] on p "Home page: gemcommerce-ngale-stg-gemx-5.myshopify.com" at bounding box center [330, 318] width 150 height 13
click at [229, 29] on icon "Experiments" at bounding box center [226, 31] width 16 height 16
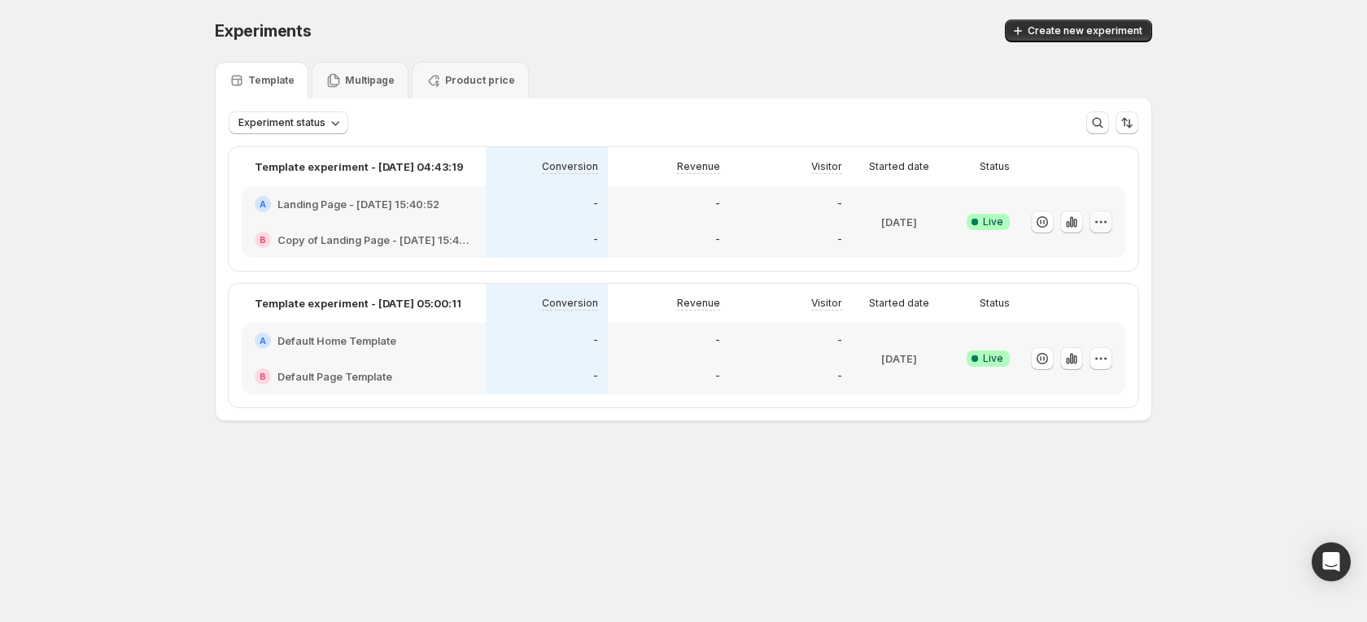
click at [1101, 218] on icon "button" at bounding box center [1101, 222] width 16 height 16
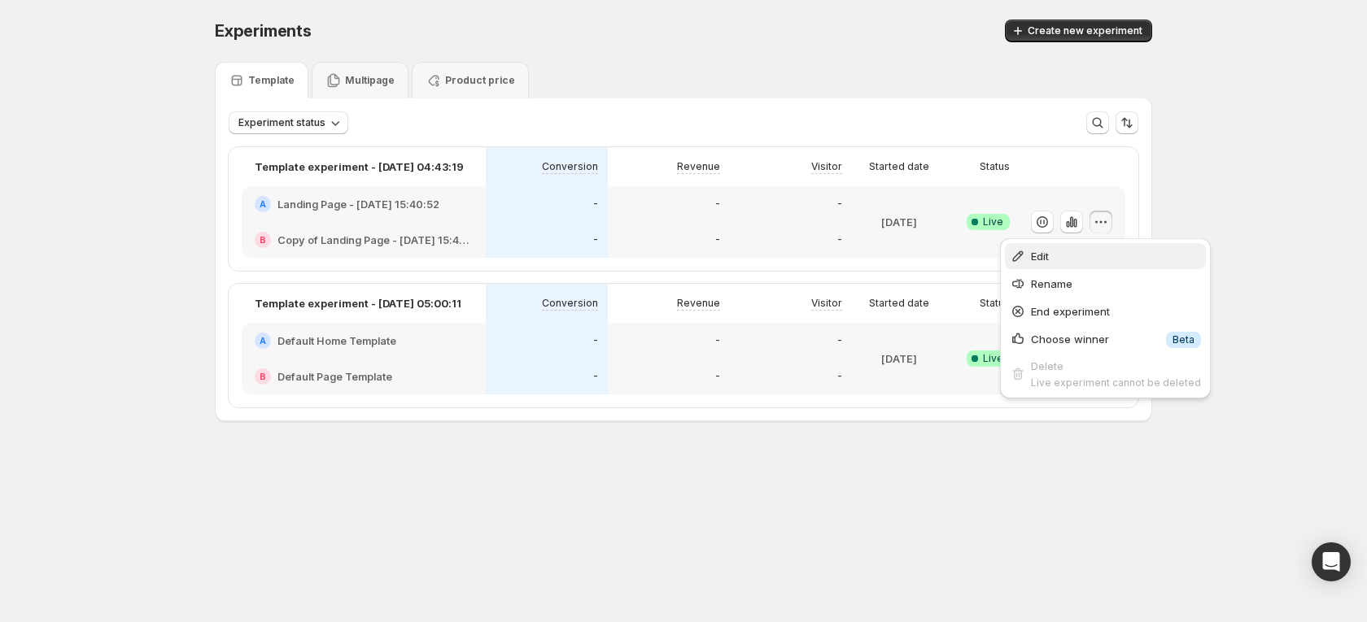
click at [1053, 259] on span "Edit" at bounding box center [1116, 256] width 170 height 16
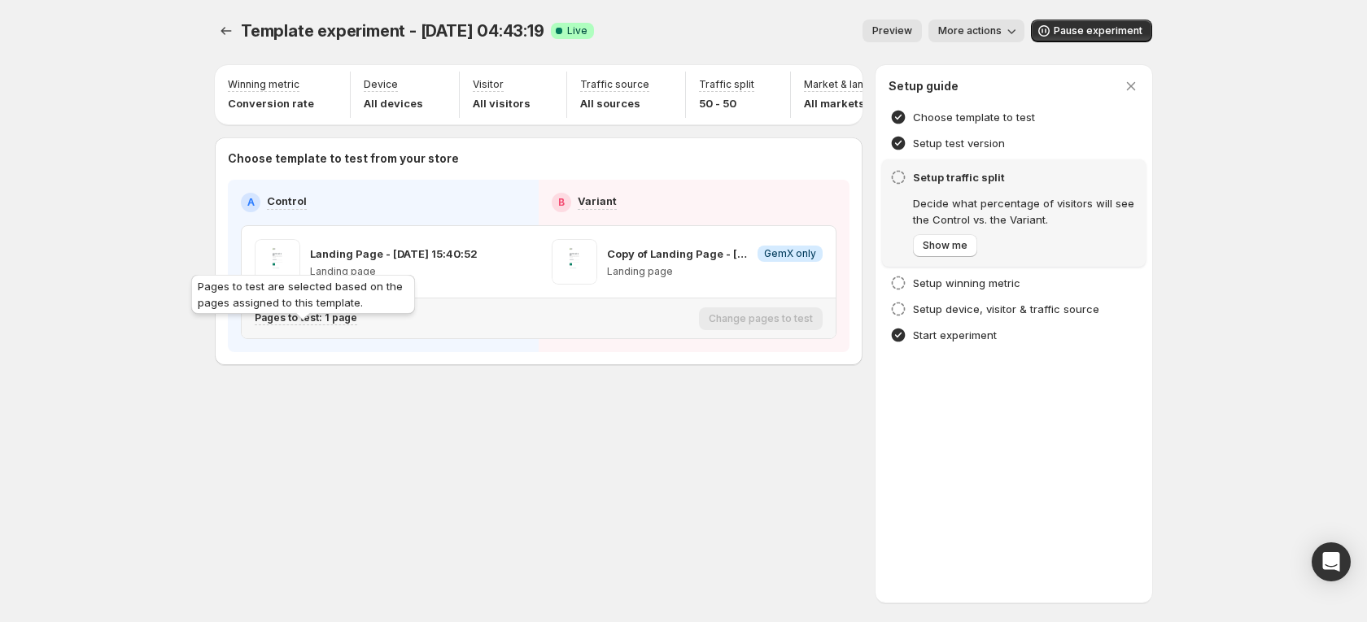
click at [343, 325] on p "Pages to test: 1 page" at bounding box center [306, 318] width 103 height 13
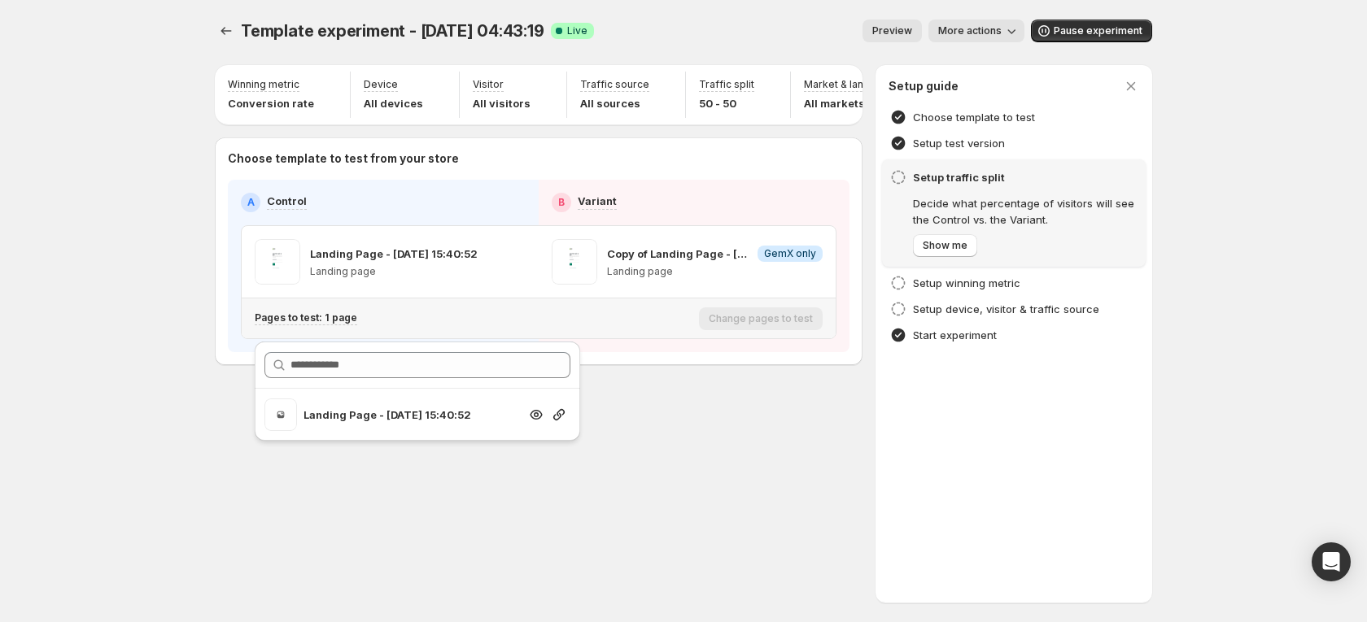
click at [569, 419] on div at bounding box center [559, 415] width 23 height 16
click at [558, 417] on icon "button" at bounding box center [559, 415] width 16 height 16
click at [1150, 373] on div "Setup guide Choose template to test Setup test version Setup traffic split Deci…" at bounding box center [1013, 334] width 277 height 538
